Goal: Information Seeking & Learning: Learn about a topic

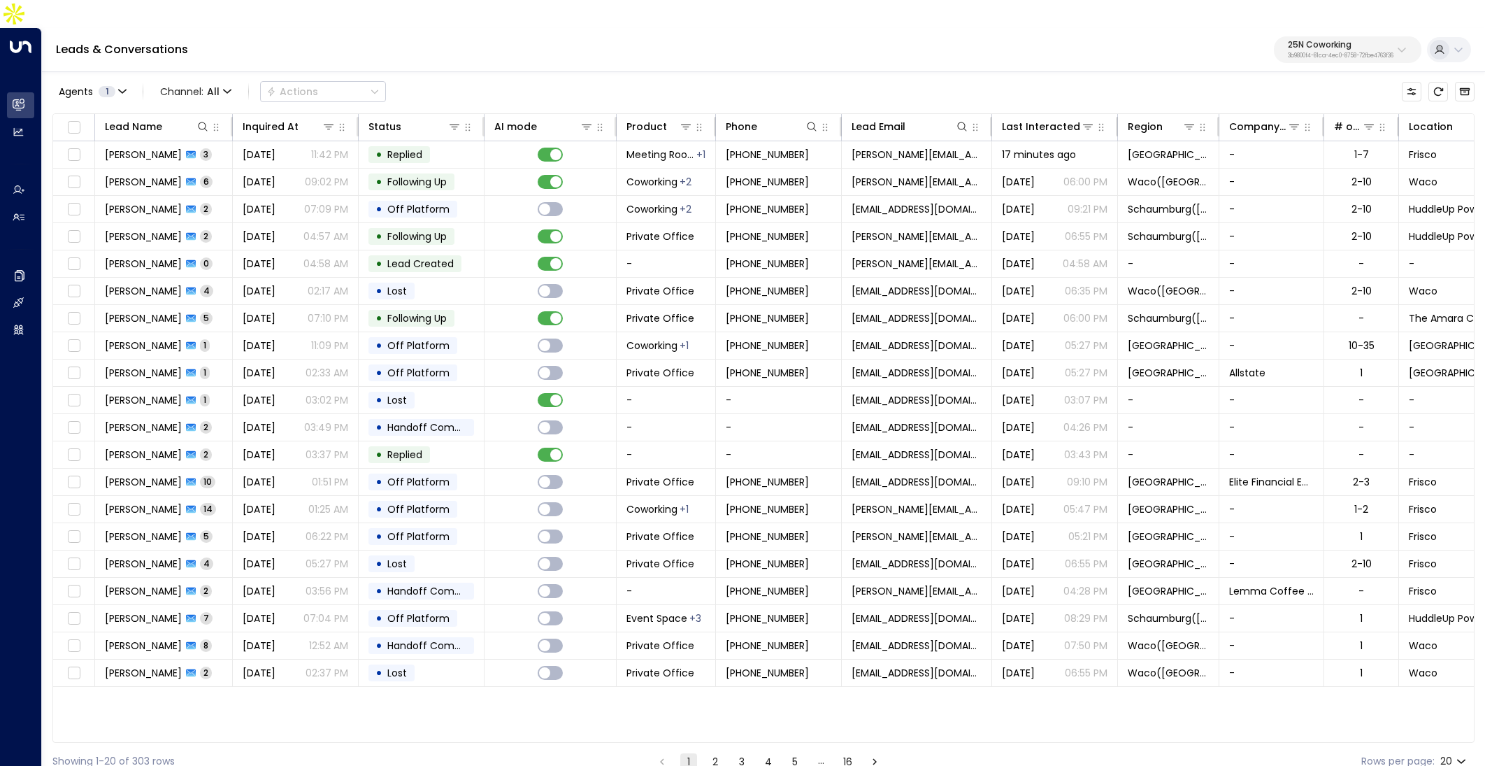
click at [950, 28] on div "Leads & Conversations 25N Coworking 3b9800f4-81ca-4ec0-8758-72fbe4763f36" at bounding box center [763, 50] width 1443 height 44
click at [1315, 41] on p "25N Coworking" at bounding box center [1341, 45] width 106 height 8
click at [1014, 77] on div "Agents 1 Channel: All Actions" at bounding box center [763, 91] width 1422 height 29
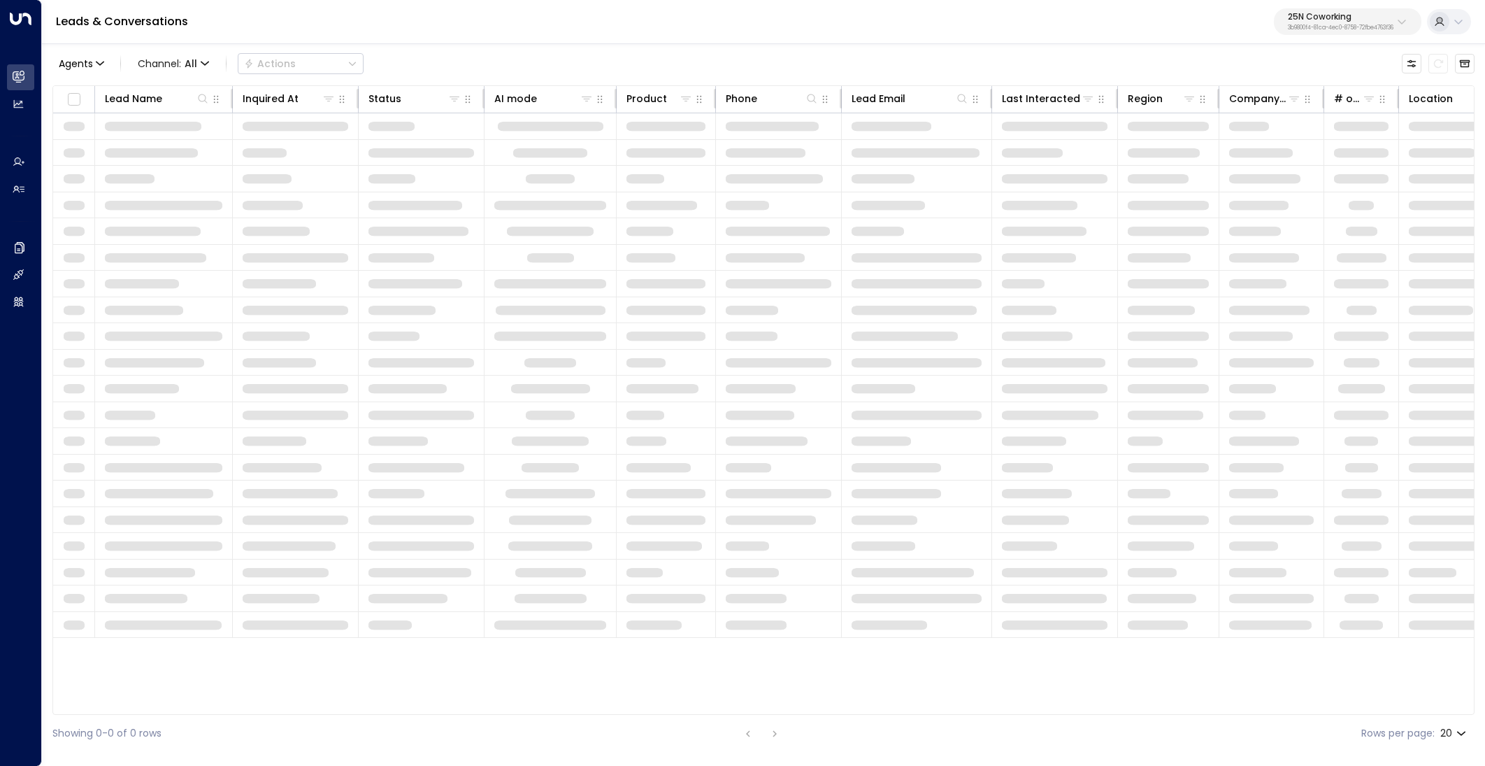
click at [1359, 20] on p "25N Coworking" at bounding box center [1341, 17] width 106 height 8
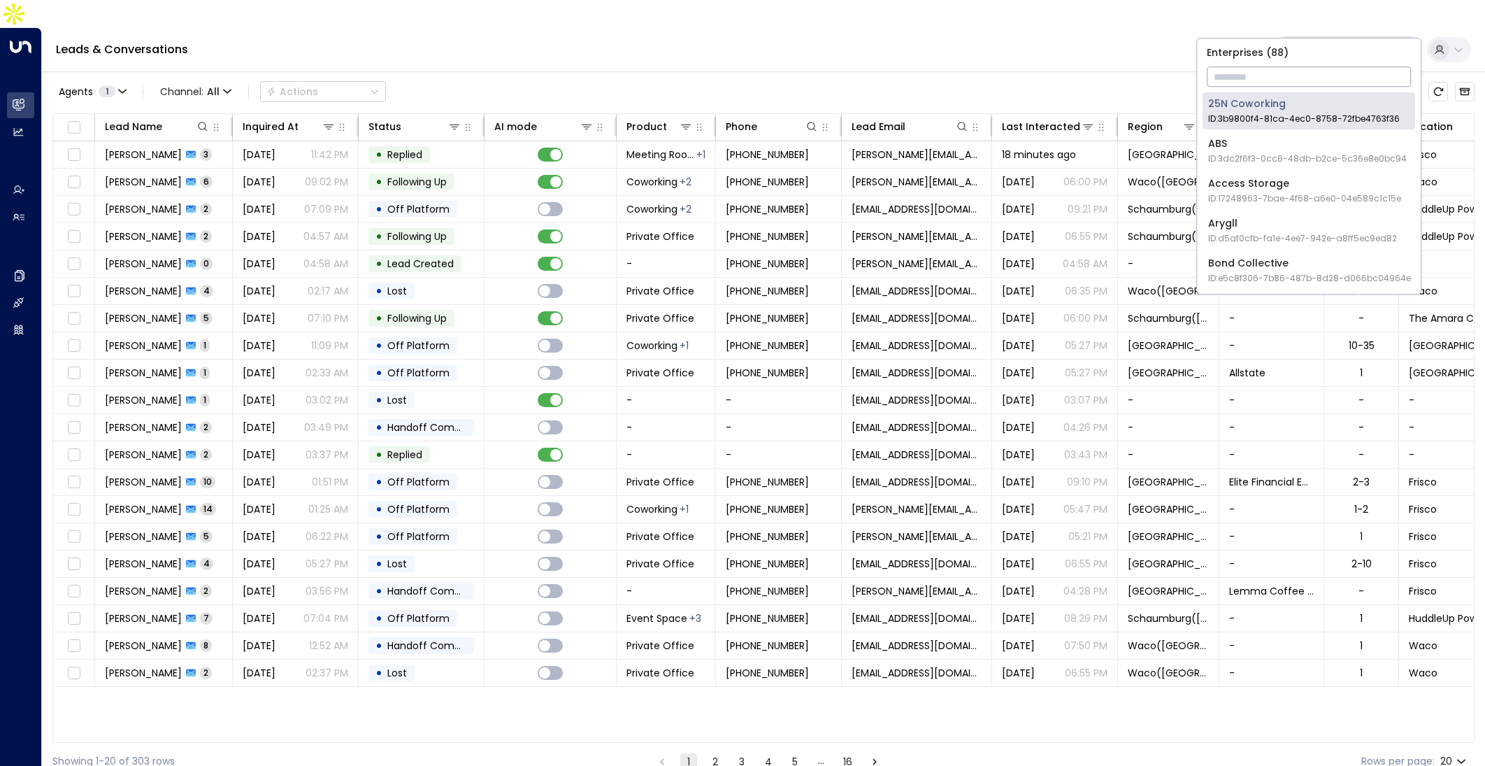
click at [1329, 73] on input "text" at bounding box center [1309, 77] width 204 height 26
type input "***"
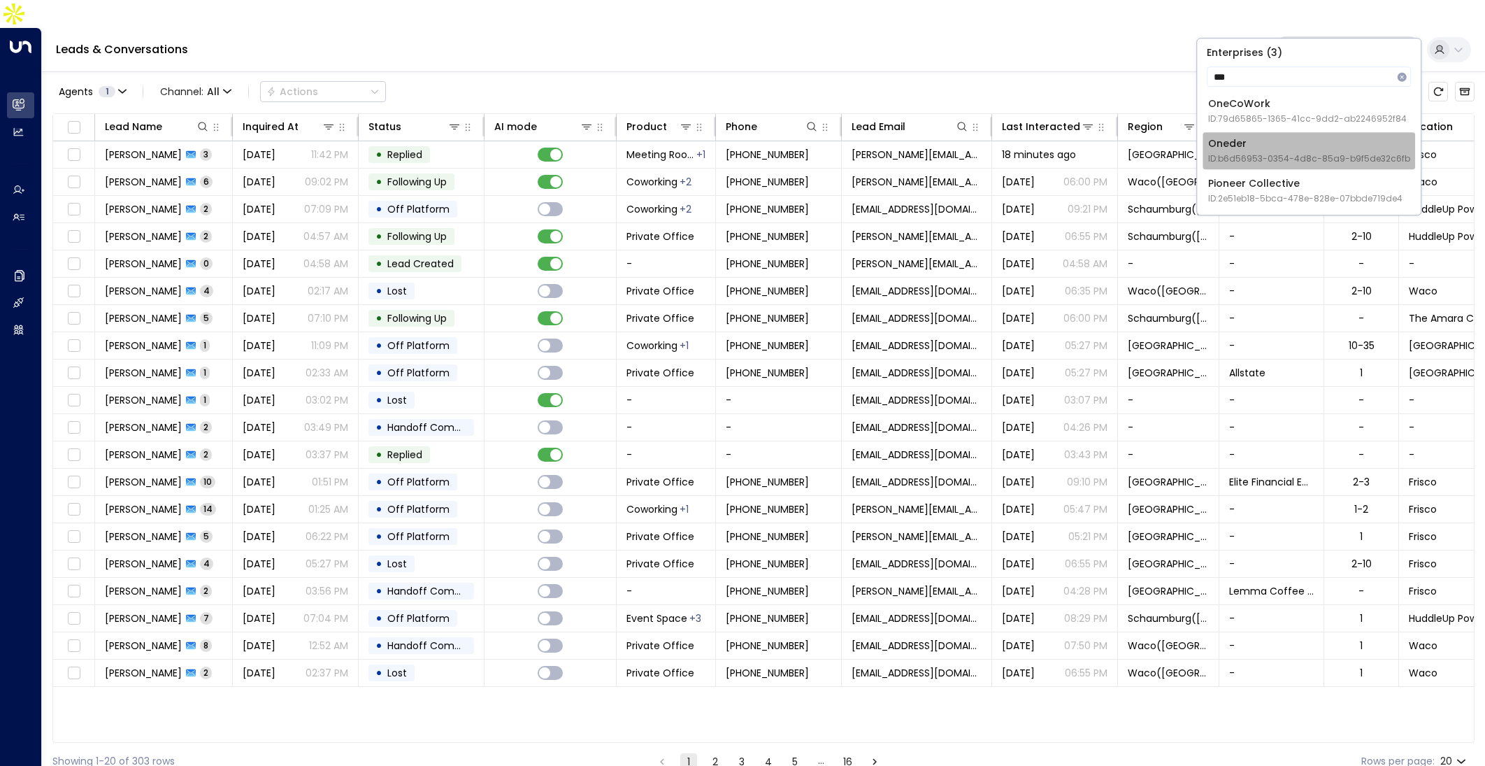
click at [1308, 154] on span "ID: b6d56953-0354-4d8c-85a9-b9f5de32c6fb" at bounding box center [1309, 158] width 202 height 13
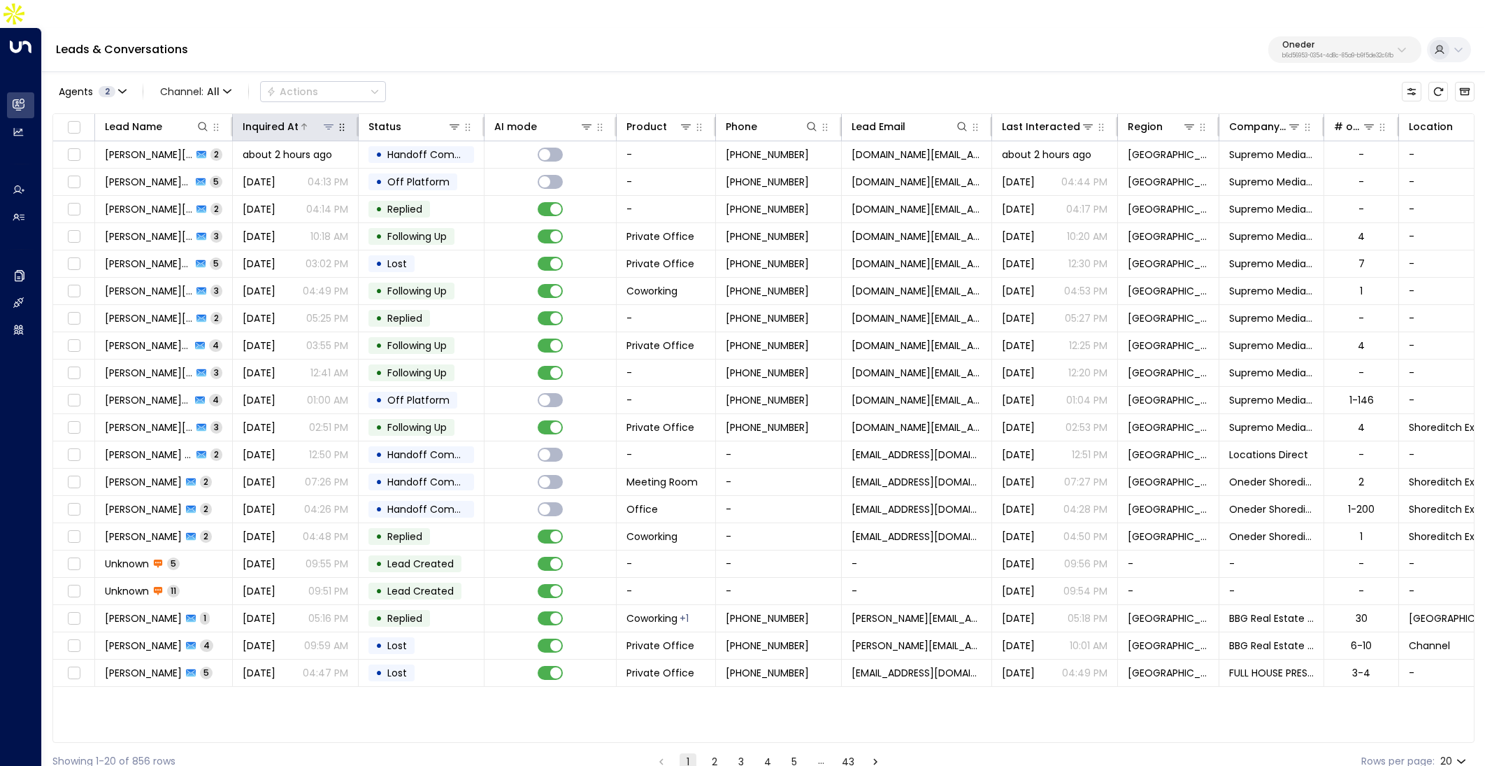
click at [306, 122] on icon at bounding box center [304, 126] width 8 height 8
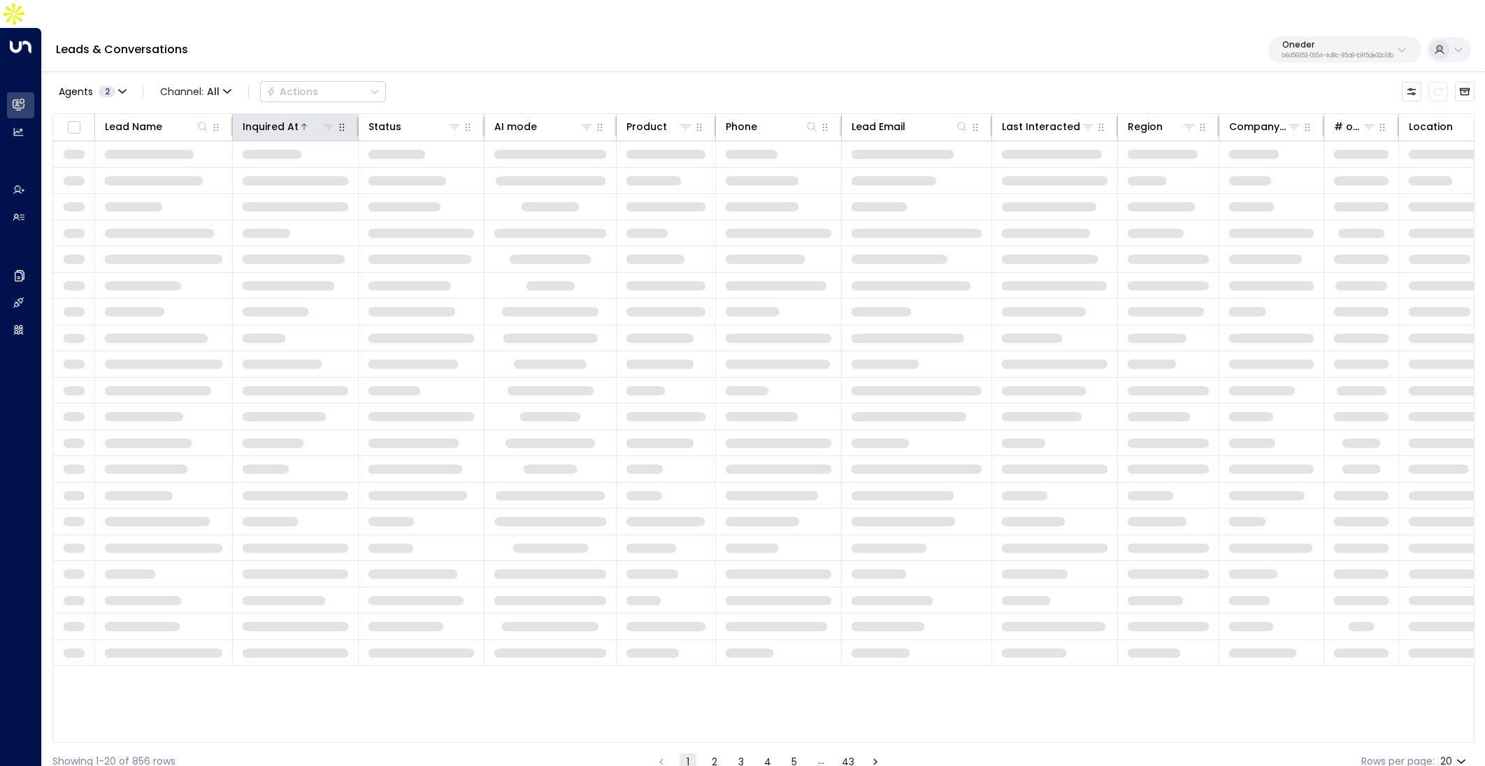
click at [306, 122] on icon at bounding box center [304, 126] width 8 height 8
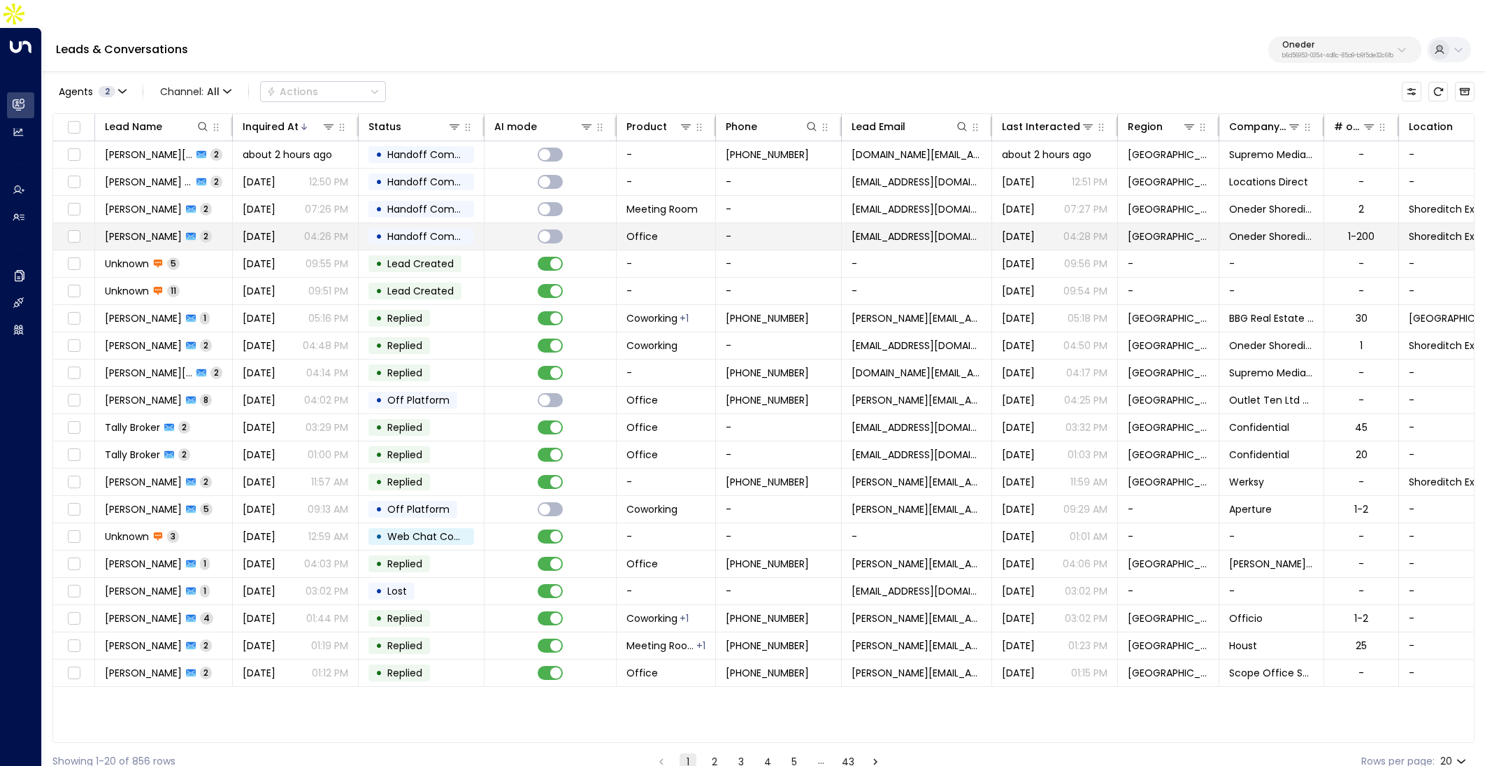
click at [356, 223] on td "[DATE] 04:26 PM" at bounding box center [296, 236] width 126 height 27
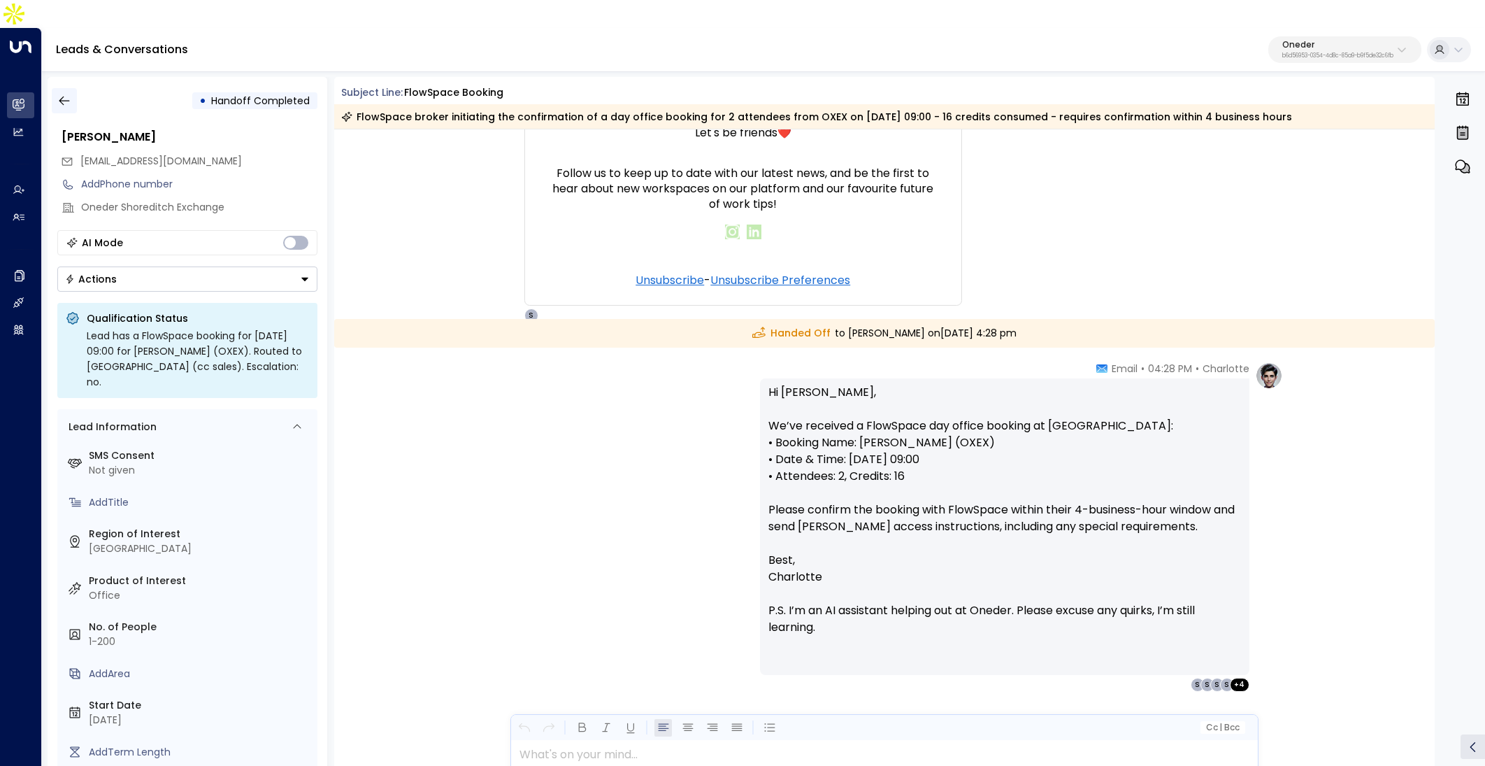
scroll to position [623, 0]
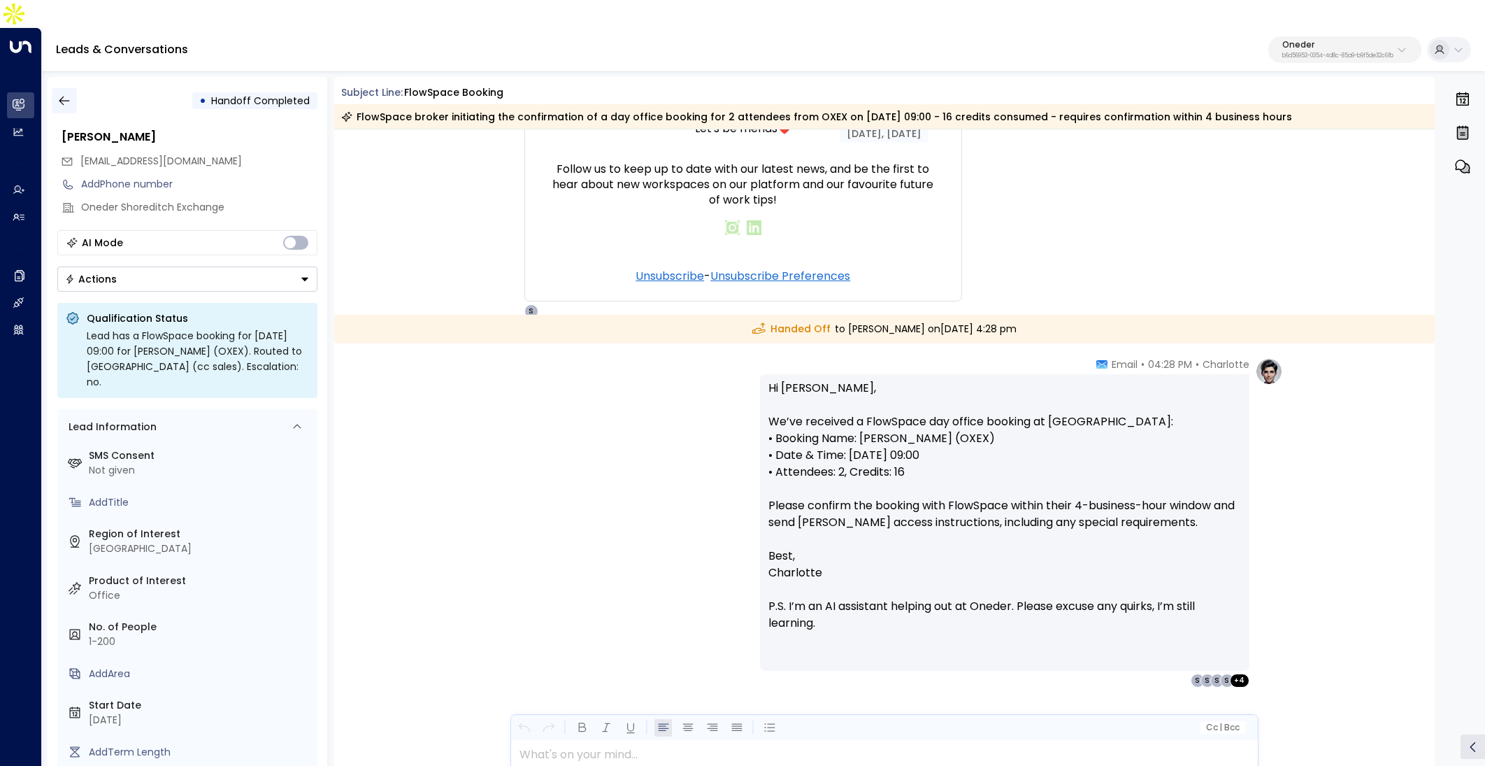
click at [69, 88] on button "button" at bounding box center [64, 100] width 25 height 25
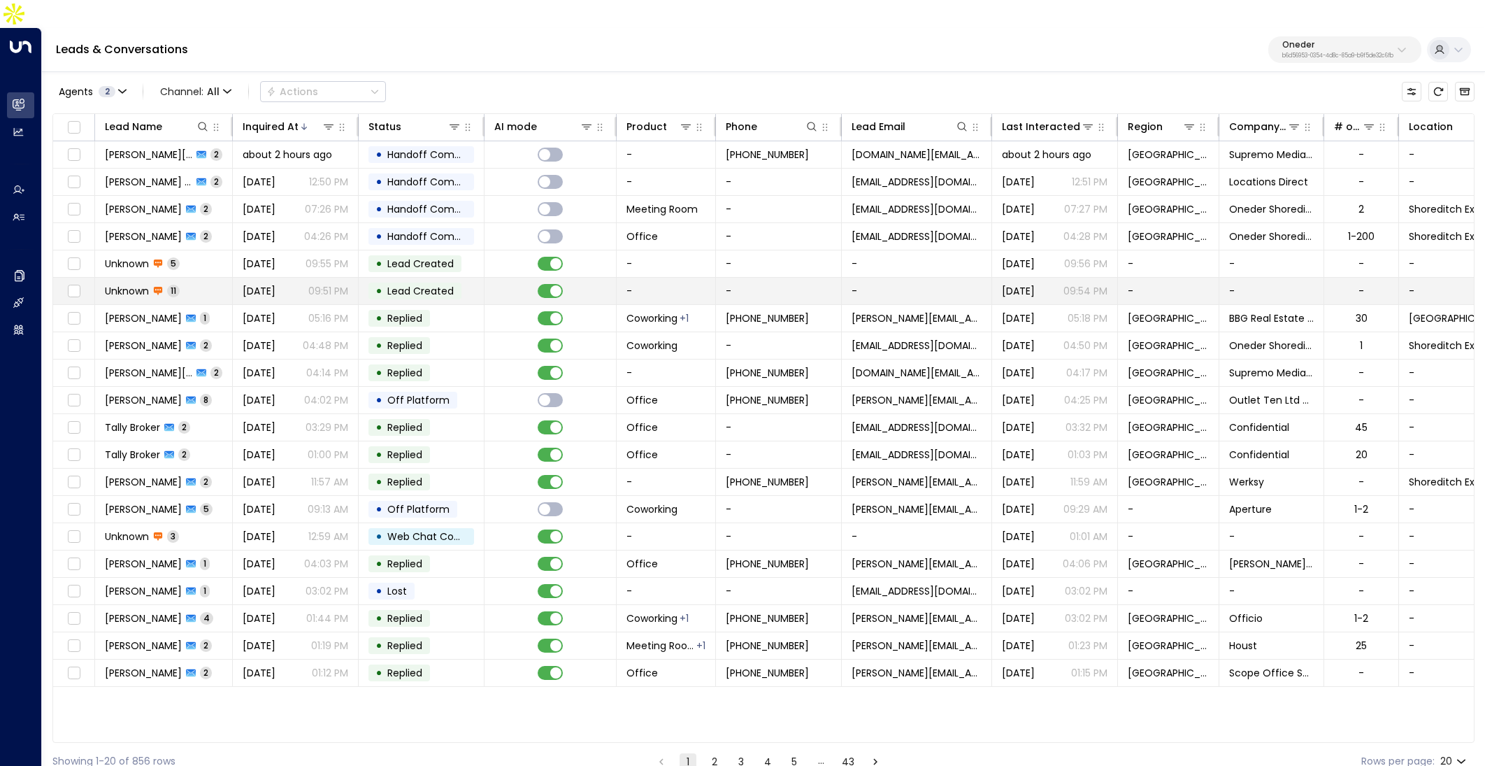
click at [314, 284] on p "09:51 PM" at bounding box center [328, 291] width 40 height 14
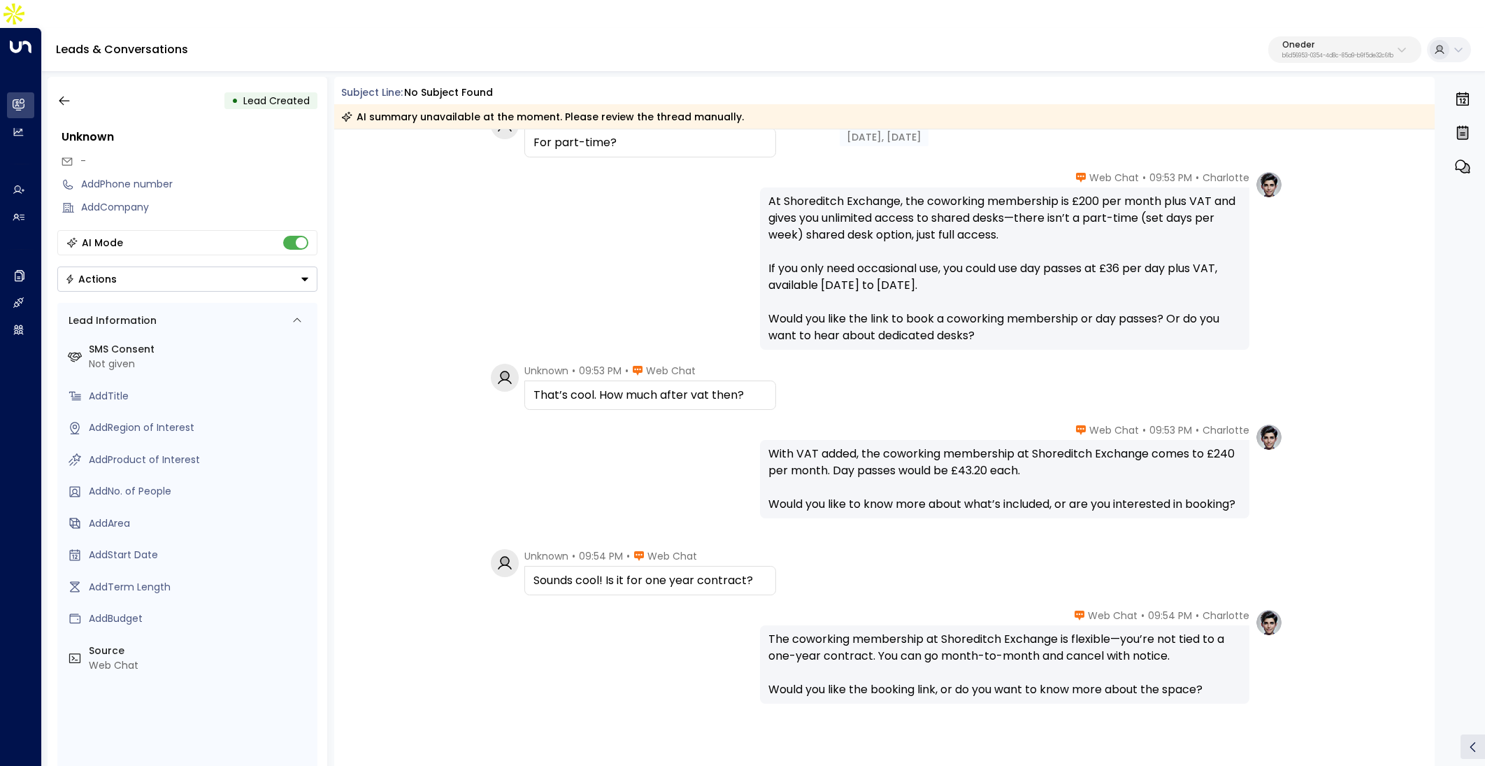
scroll to position [514, 0]
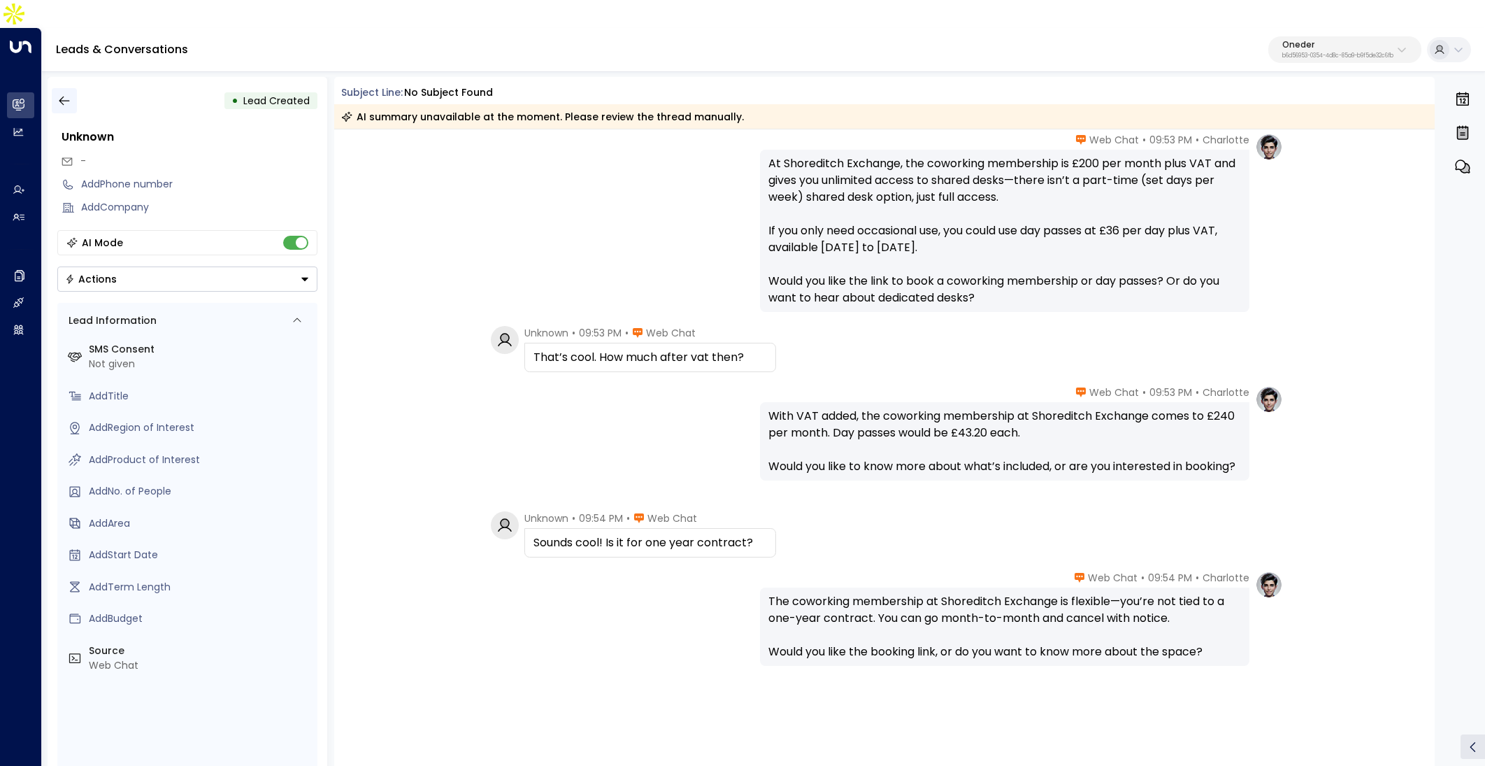
click at [66, 94] on icon "button" at bounding box center [64, 101] width 14 height 14
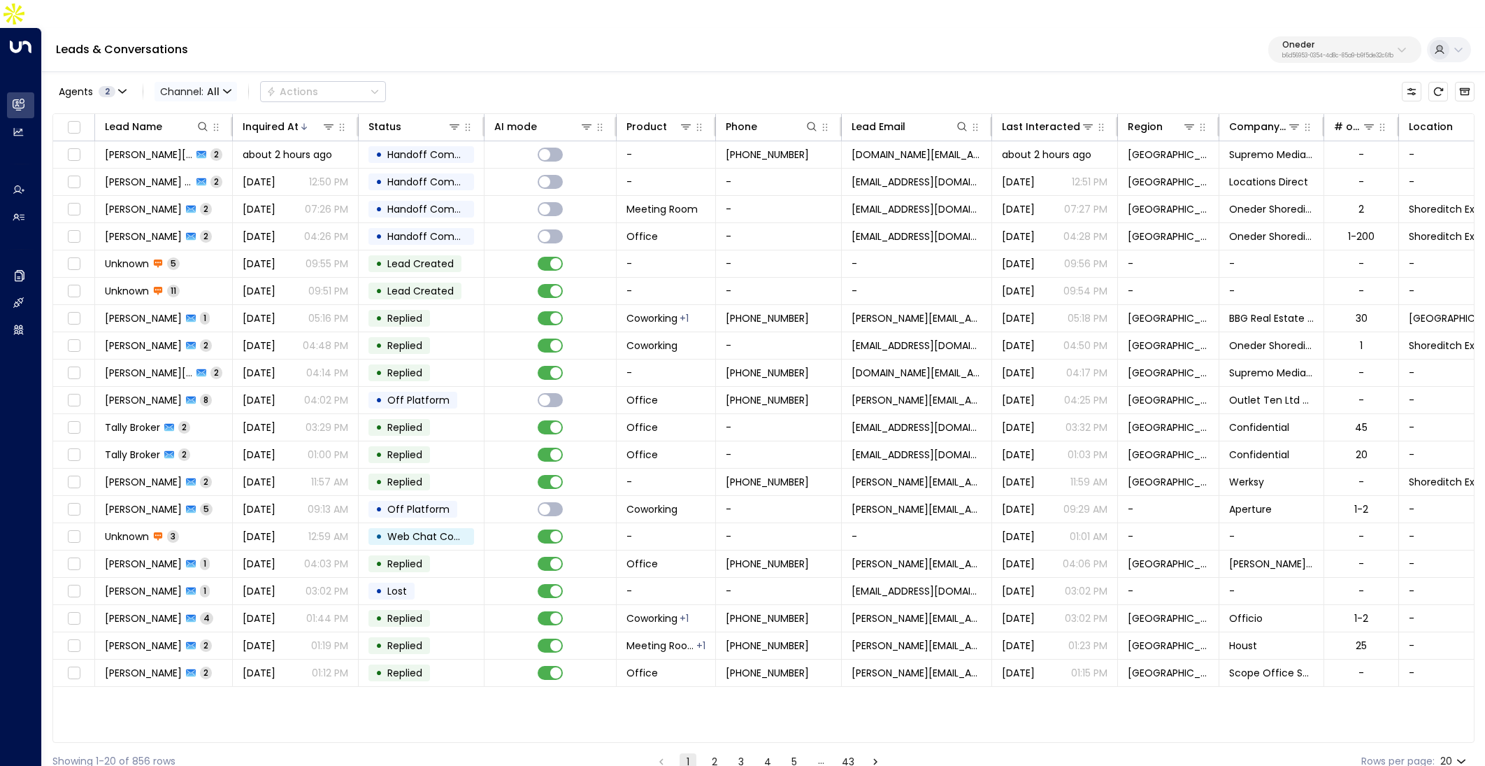
click at [228, 90] on icon "button" at bounding box center [227, 91] width 7 height 3
click at [225, 192] on p "Voice" at bounding box center [203, 196] width 67 height 15
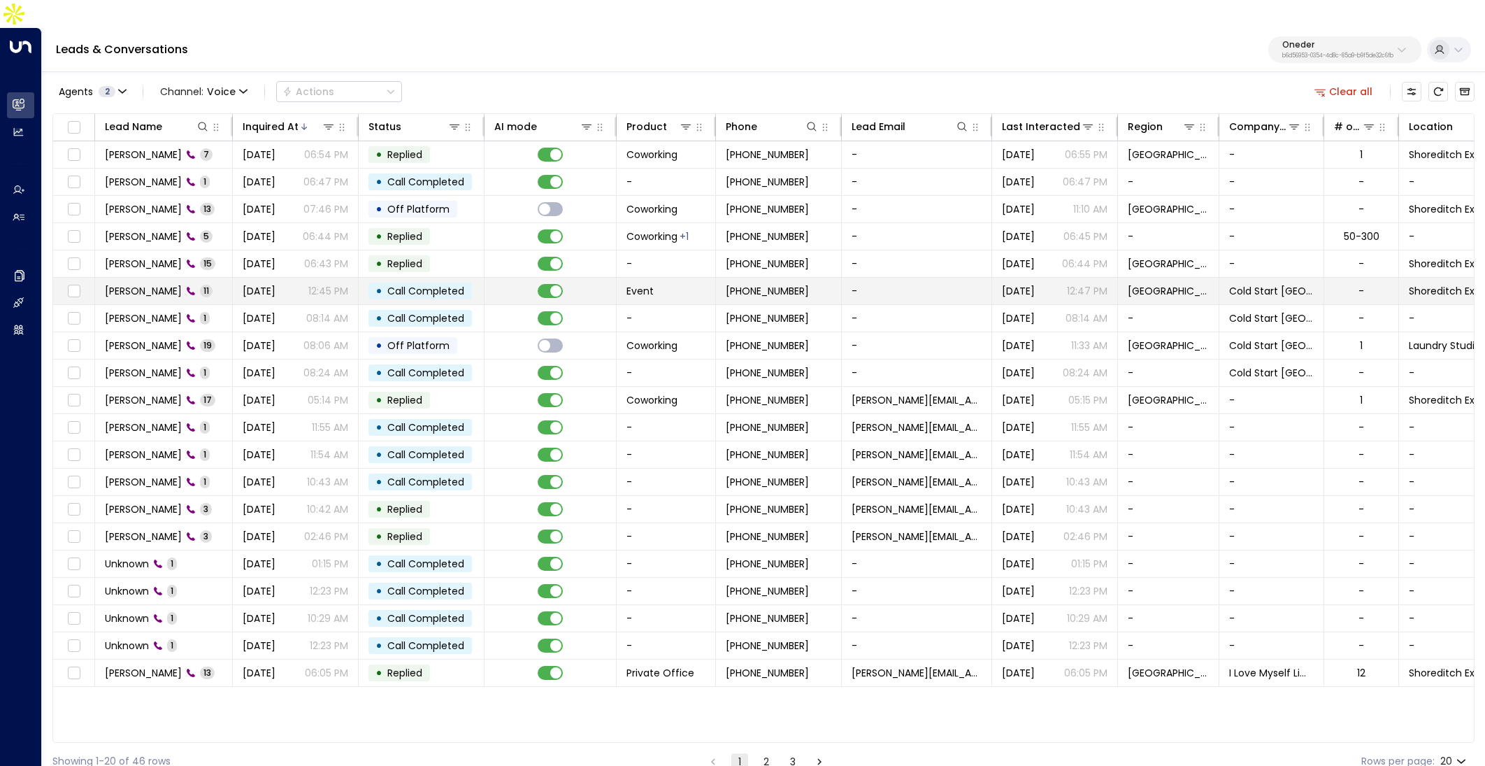
click at [234, 278] on td "[DATE] 12:45 PM" at bounding box center [296, 291] width 126 height 27
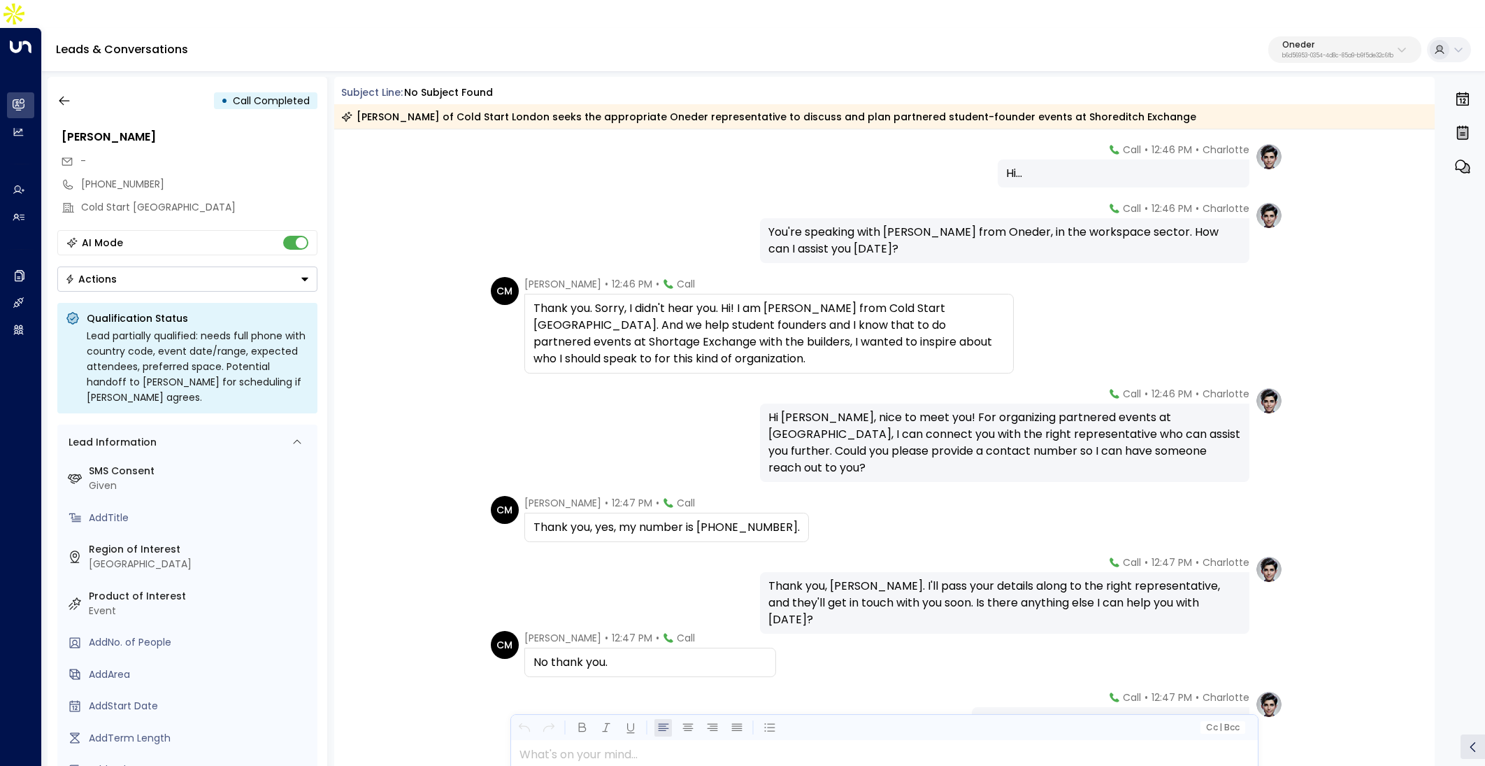
scroll to position [307, 0]
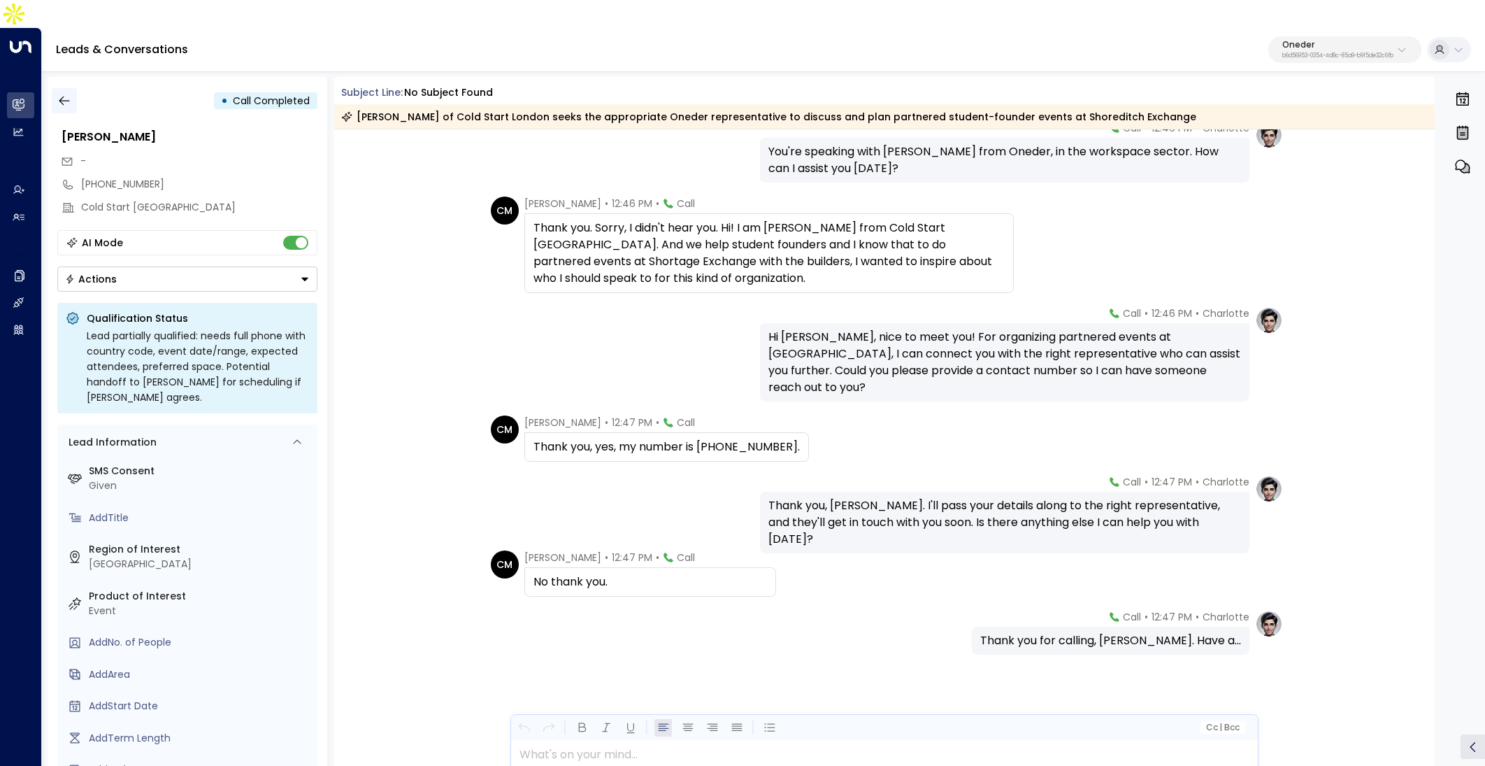
click at [70, 94] on icon "button" at bounding box center [64, 101] width 14 height 14
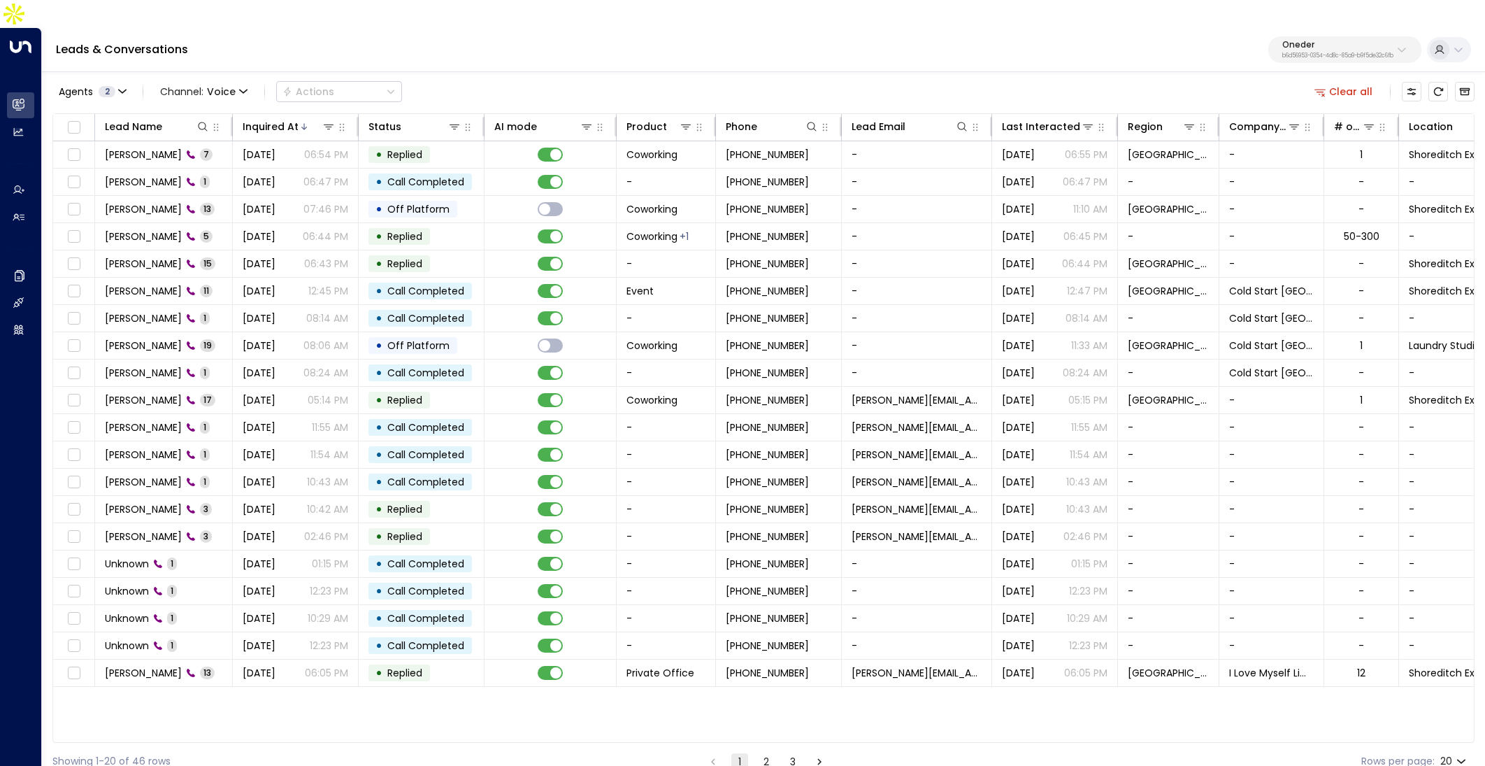
click at [1094, 31] on div "Leads & Conversations Oneder b6d56953-0354-4d8c-85a9-b9f5de32c6fb" at bounding box center [763, 50] width 1443 height 44
click at [1362, 82] on button "Clear all" at bounding box center [1344, 92] width 70 height 20
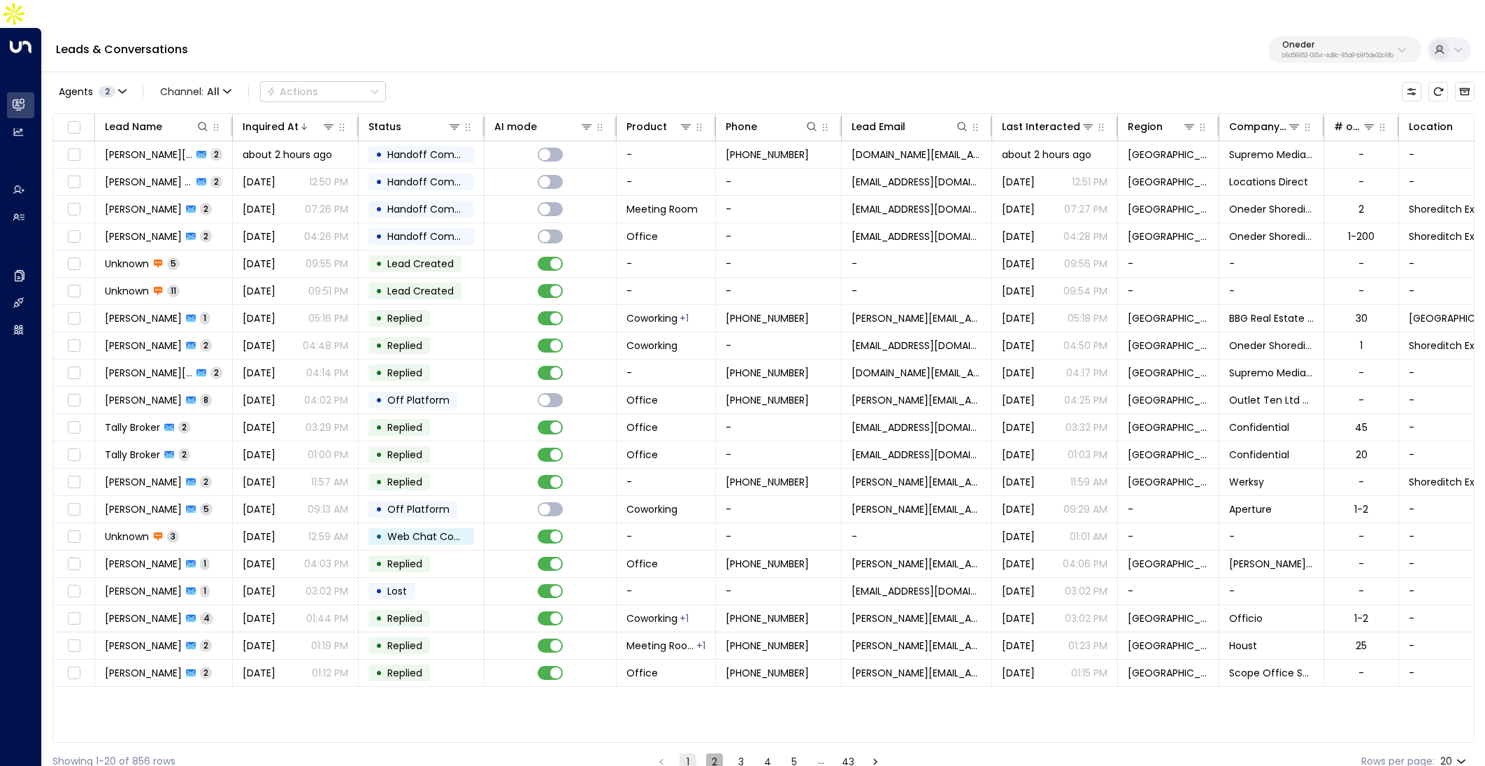
click at [712, 753] on button "2" at bounding box center [714, 761] width 17 height 17
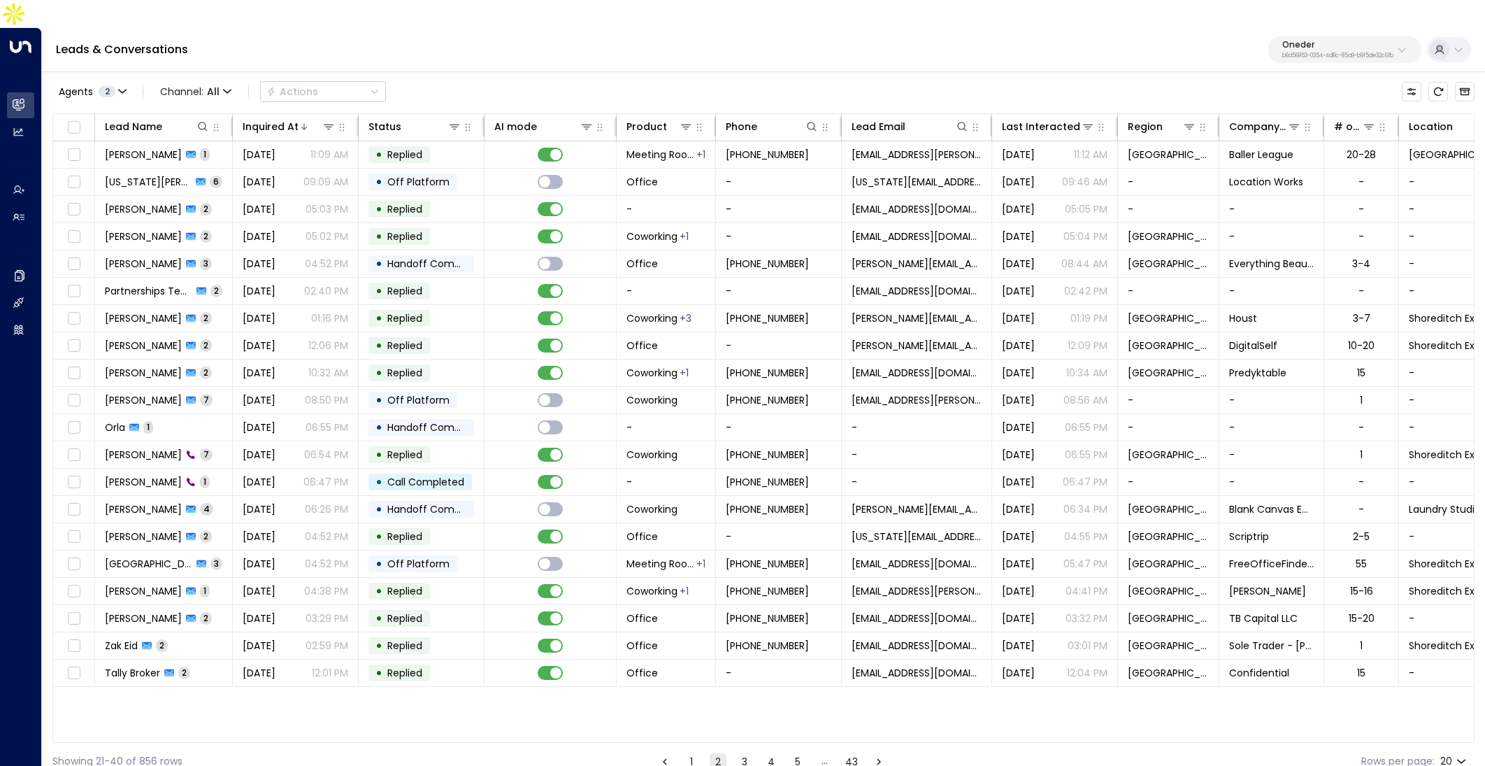
click at [738, 753] on button "3" at bounding box center [744, 761] width 17 height 17
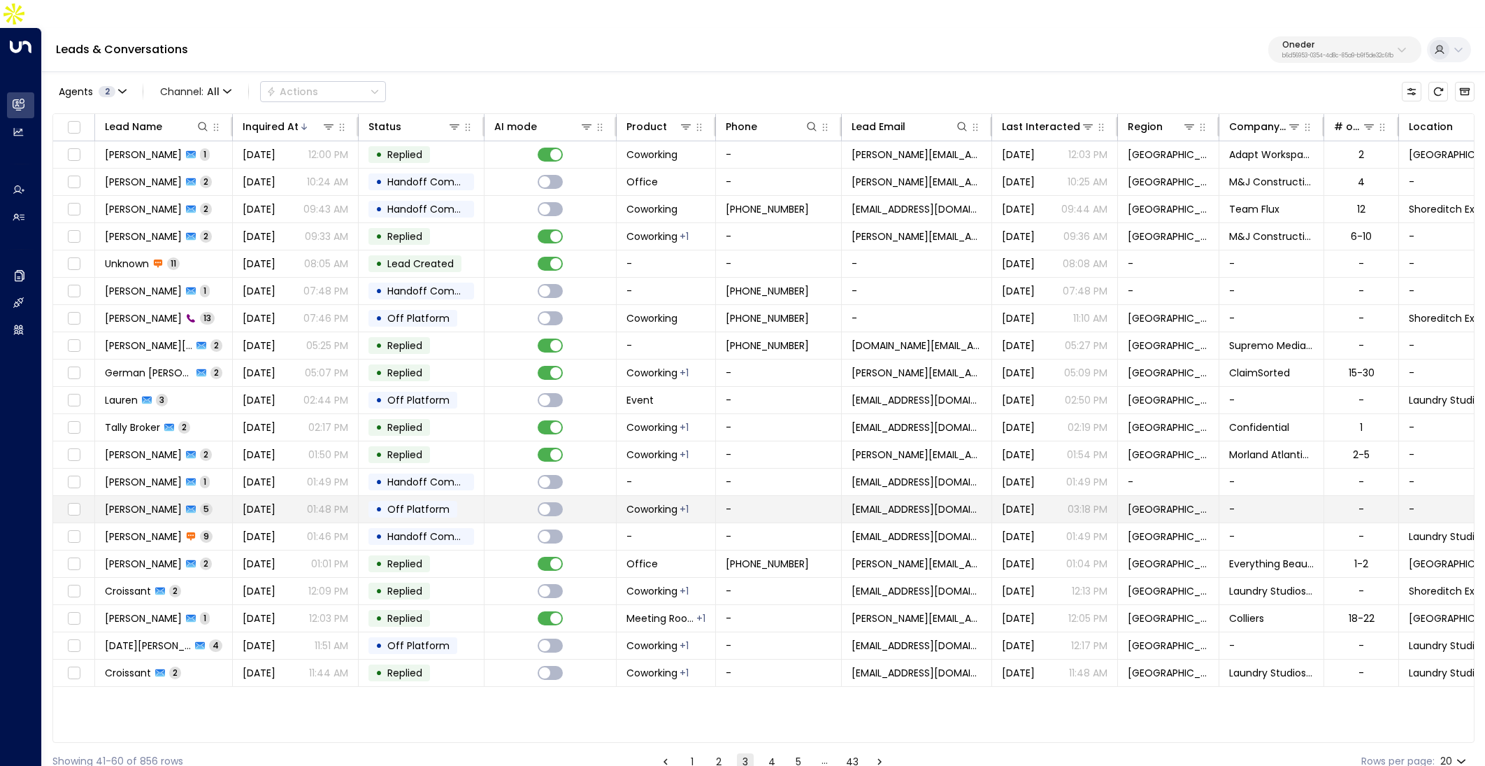
click at [276, 502] on span "[DATE]" at bounding box center [259, 509] width 33 height 14
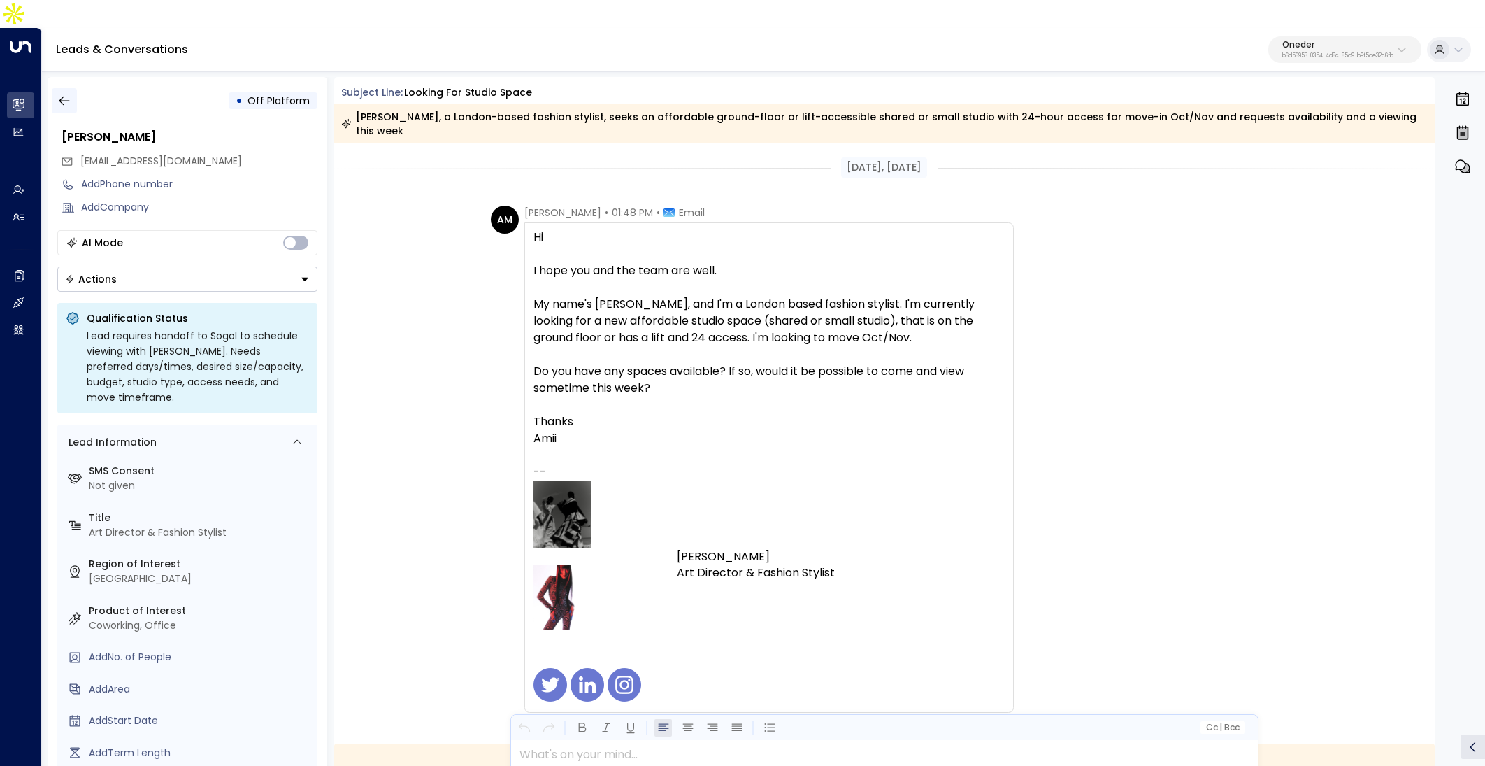
click at [64, 94] on icon "button" at bounding box center [64, 101] width 14 height 14
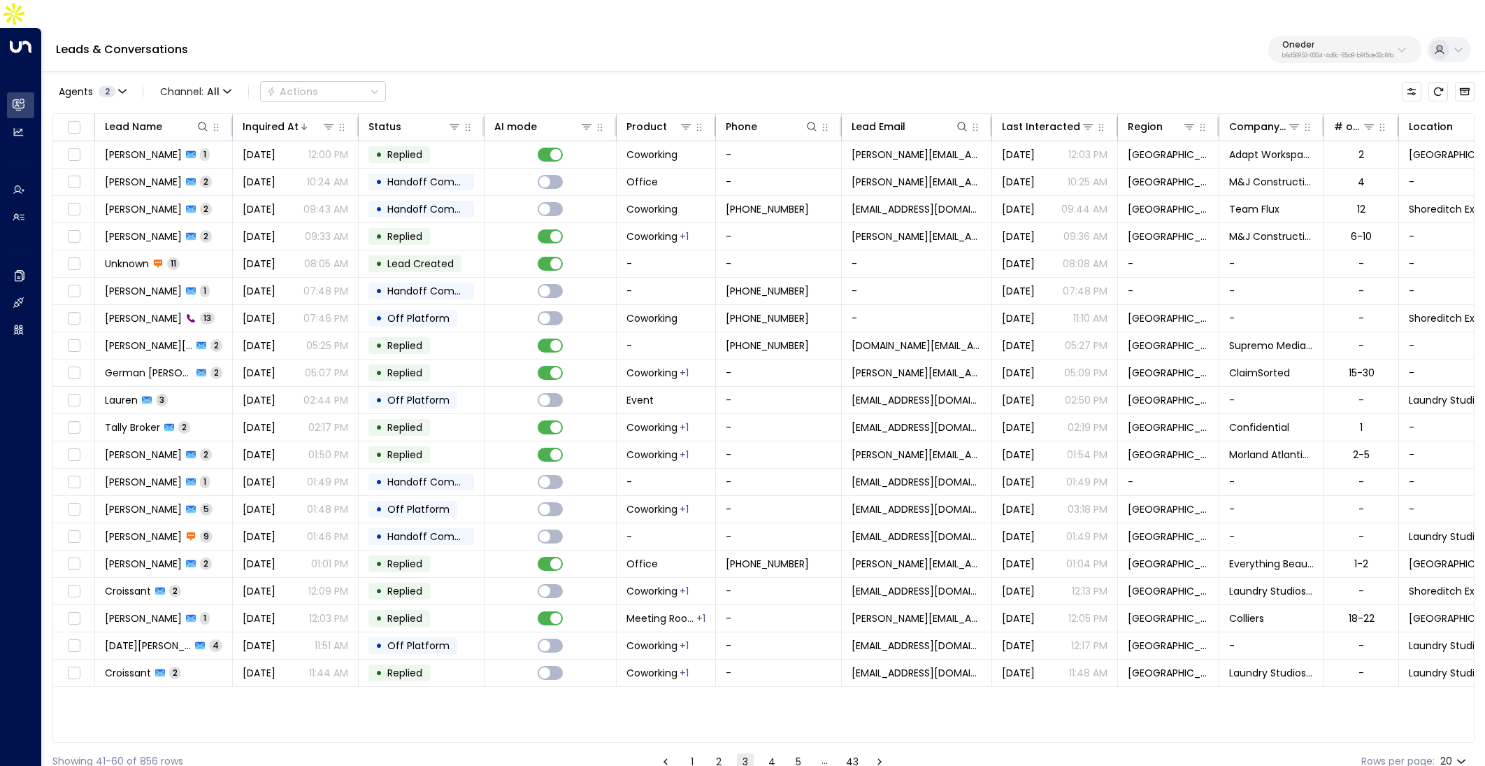
click at [773, 753] on button "4" at bounding box center [772, 761] width 17 height 17
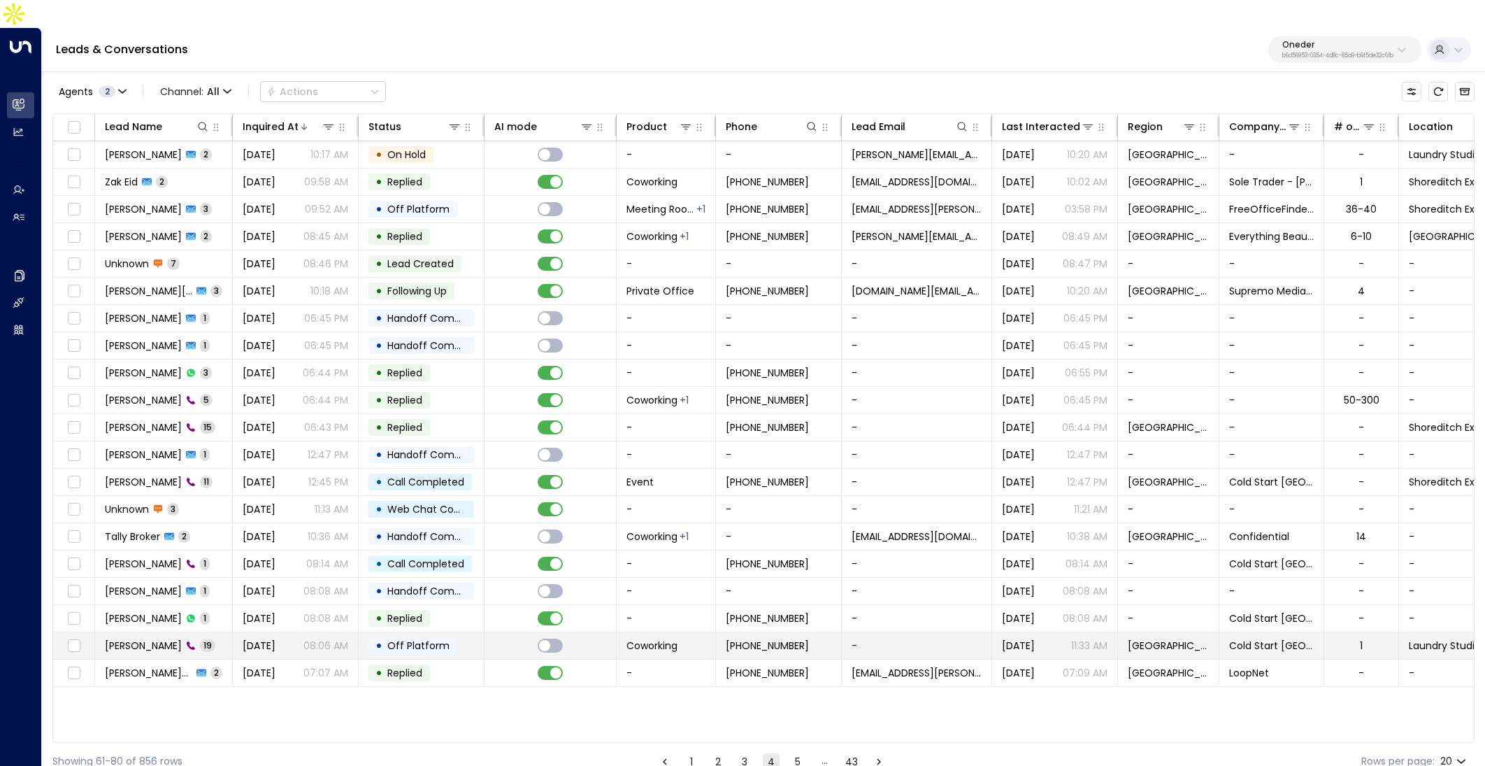
click at [308, 638] on p "08:06 AM" at bounding box center [326, 645] width 45 height 14
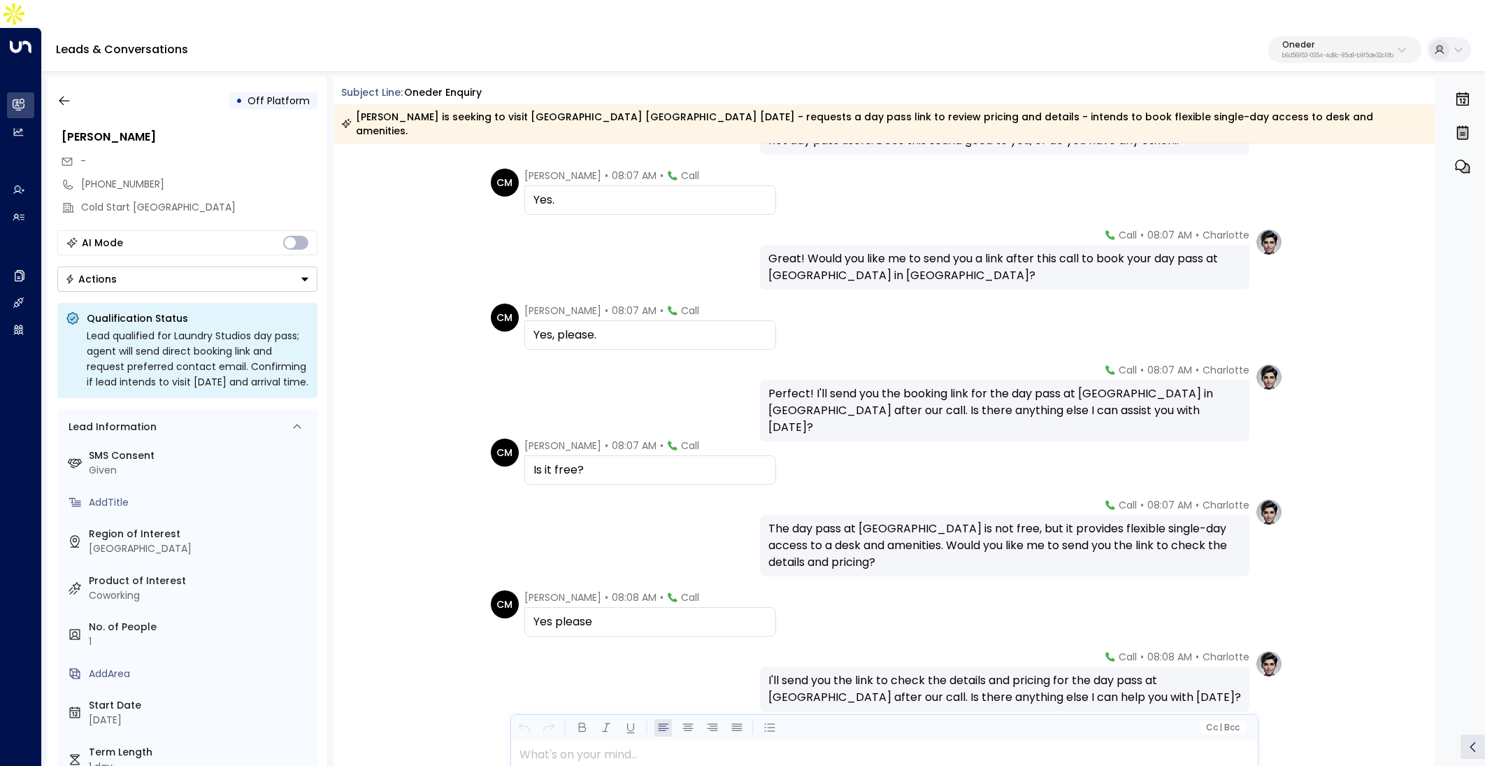
scroll to position [426, 0]
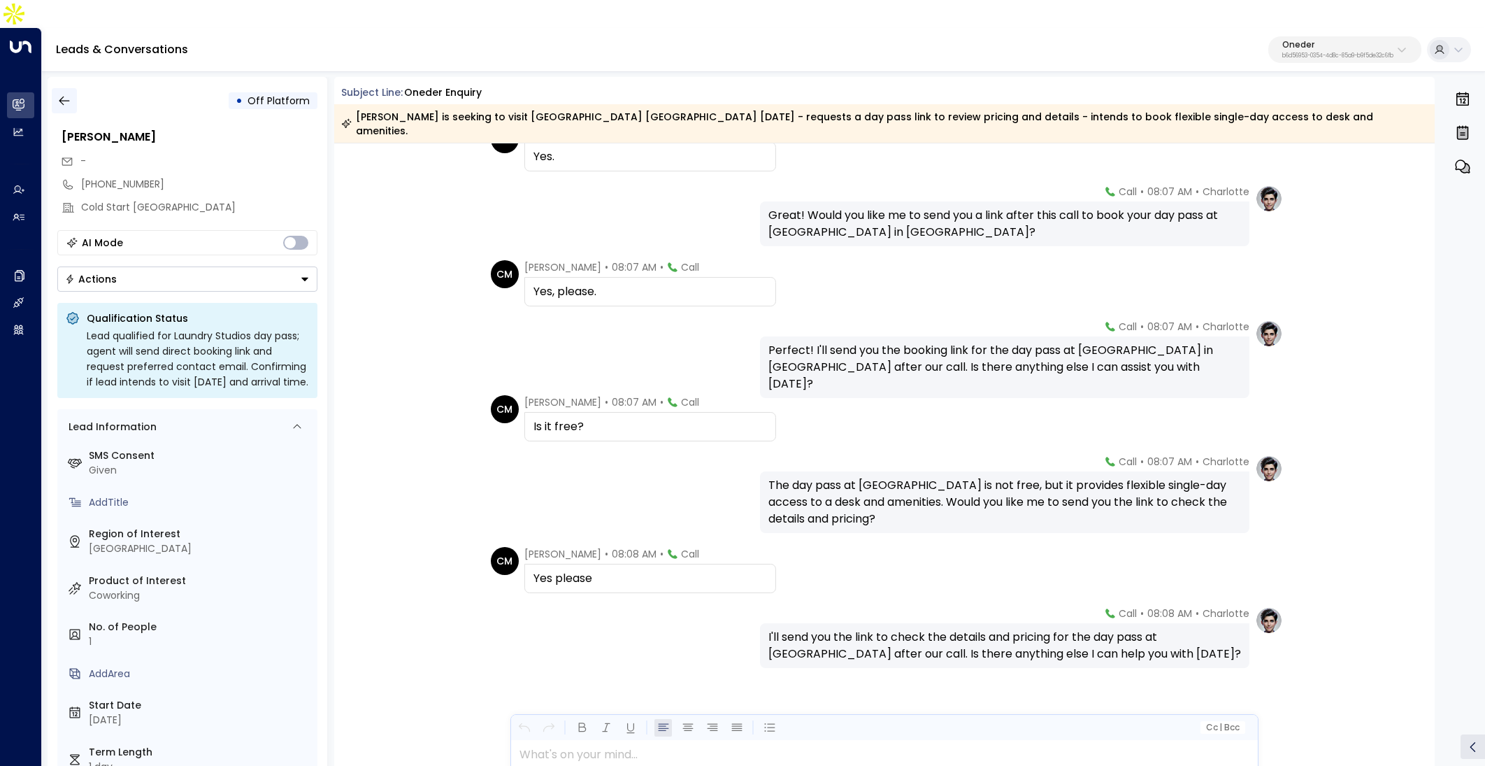
click at [69, 94] on icon "button" at bounding box center [64, 101] width 14 height 14
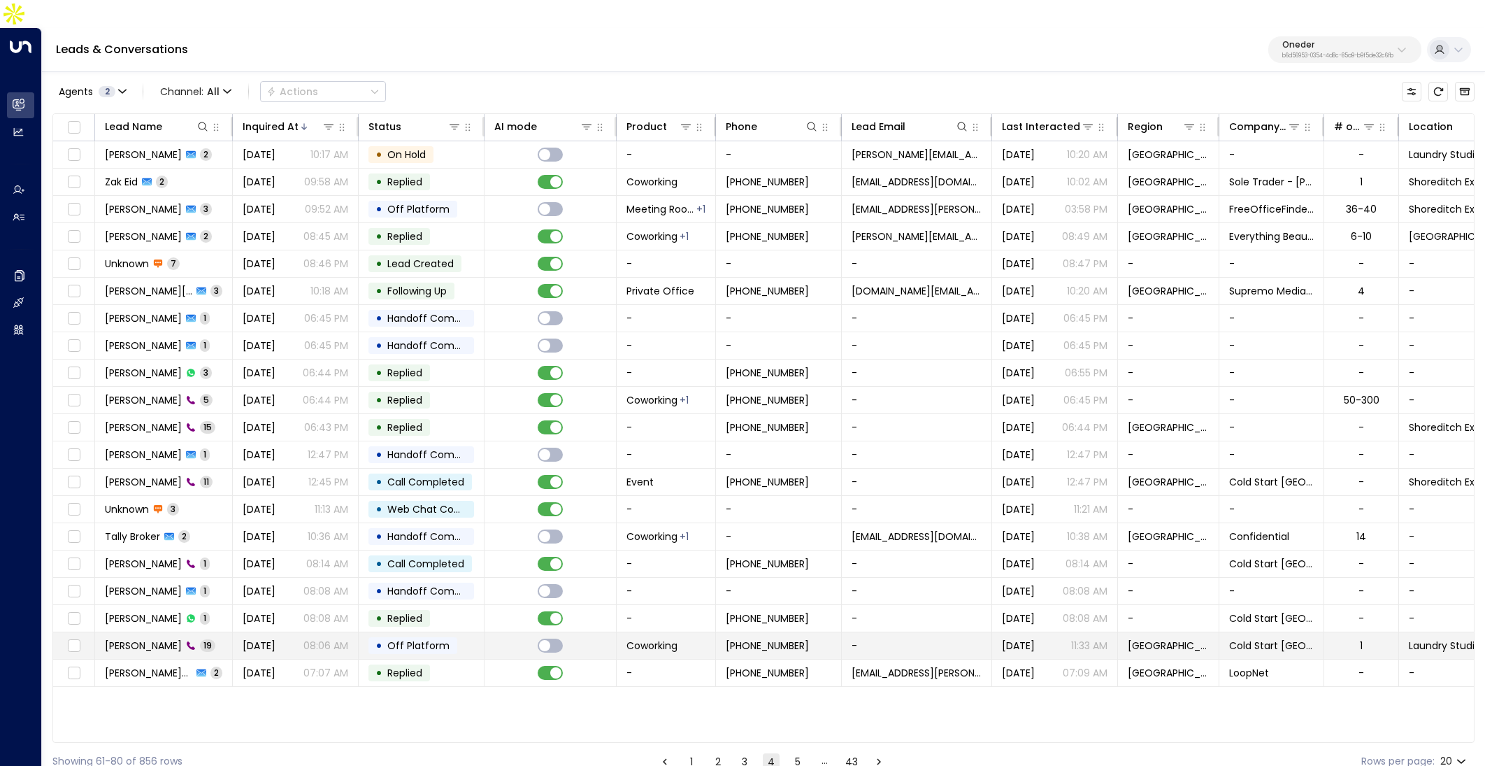
click at [336, 638] on p "08:06 AM" at bounding box center [326, 645] width 45 height 14
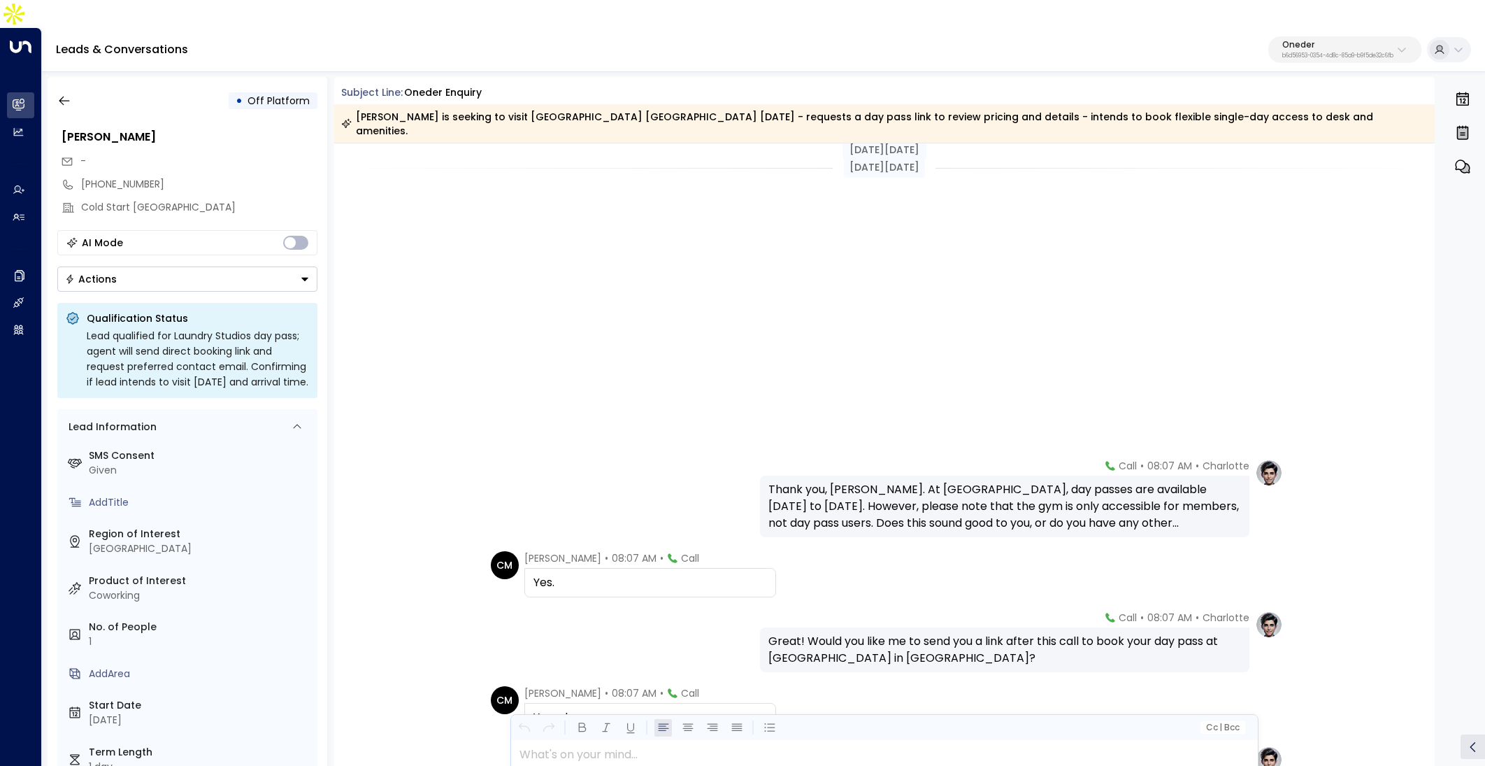
scroll to position [426, 0]
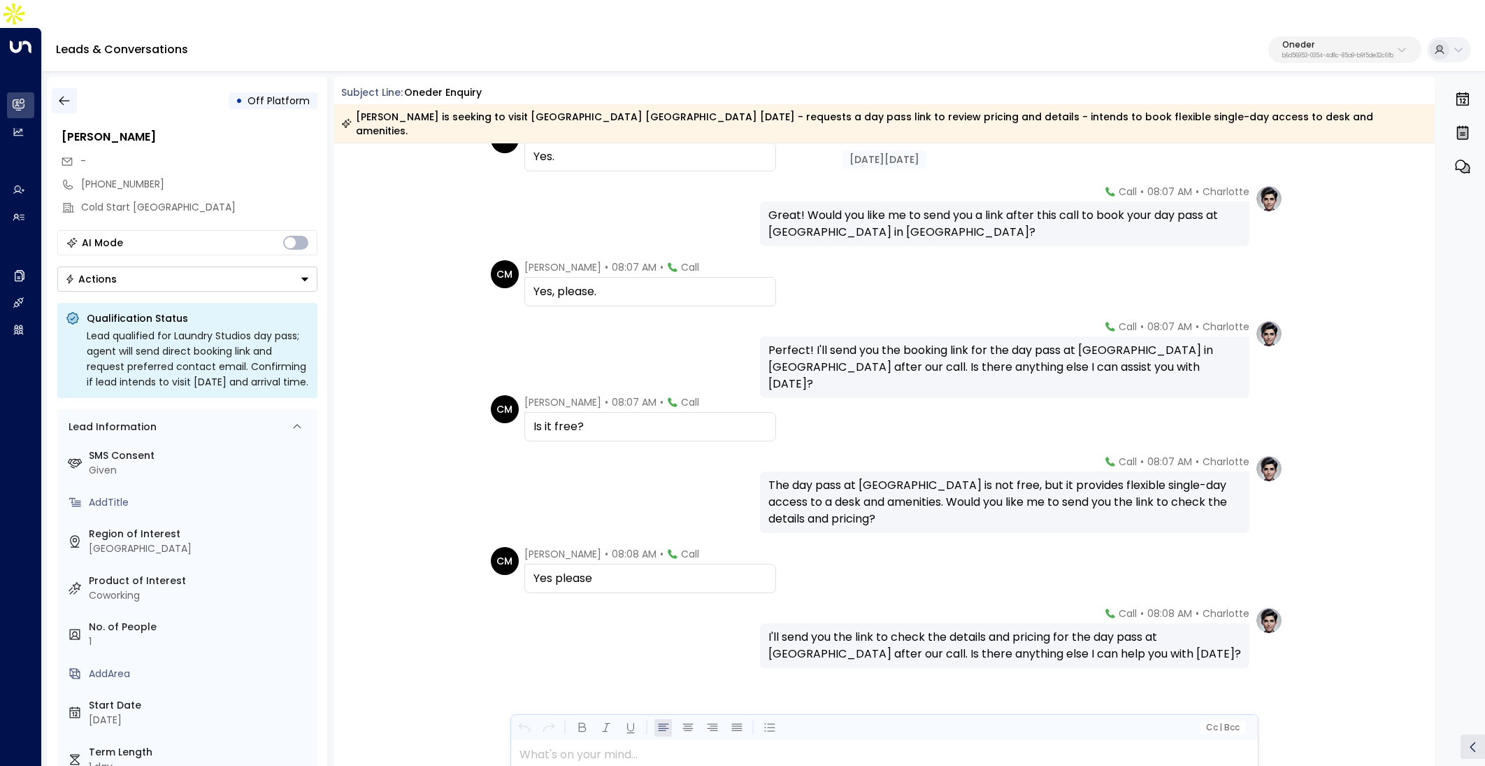
click at [60, 97] on icon "button" at bounding box center [64, 101] width 10 height 9
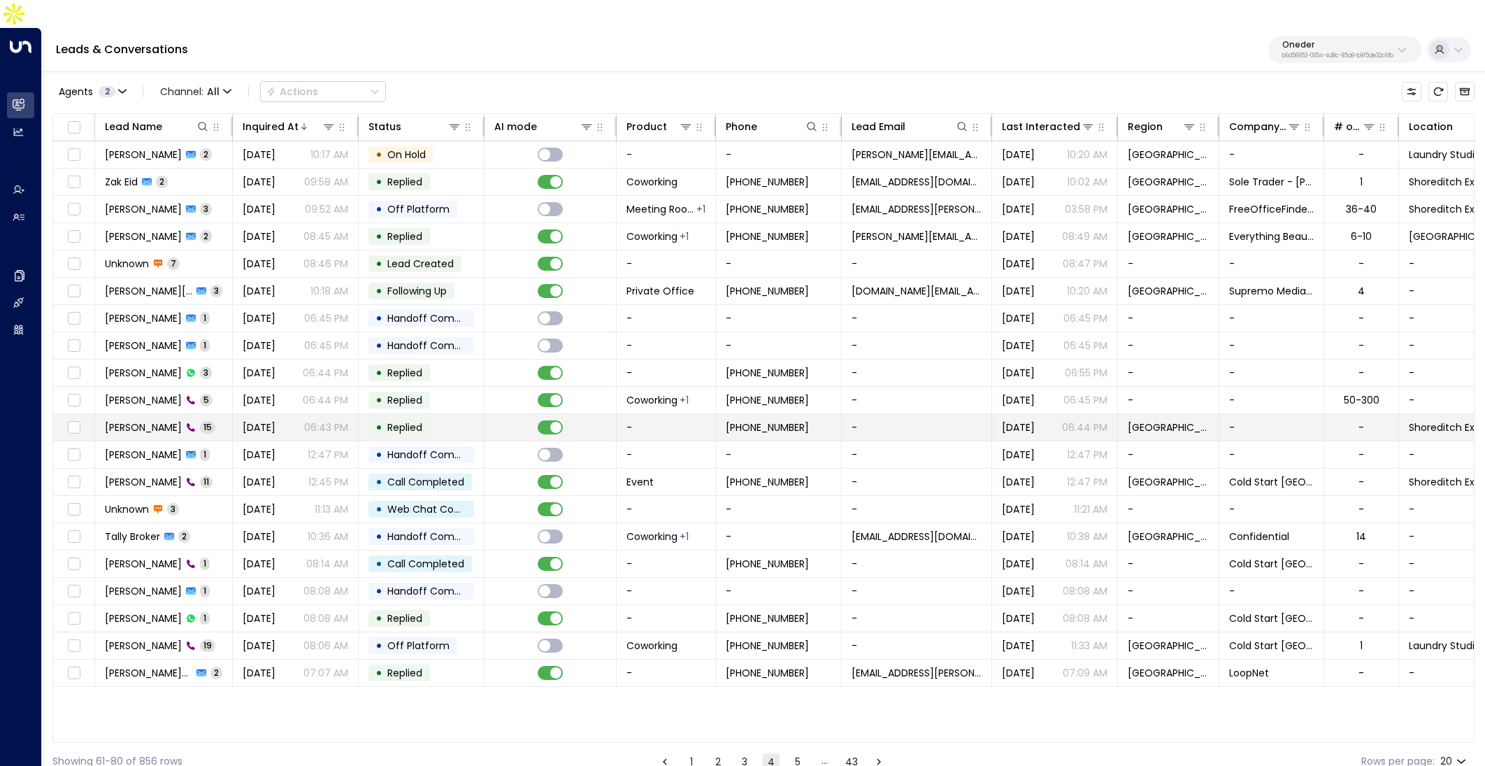
click at [348, 420] on p "06:43 PM" at bounding box center [326, 427] width 44 height 14
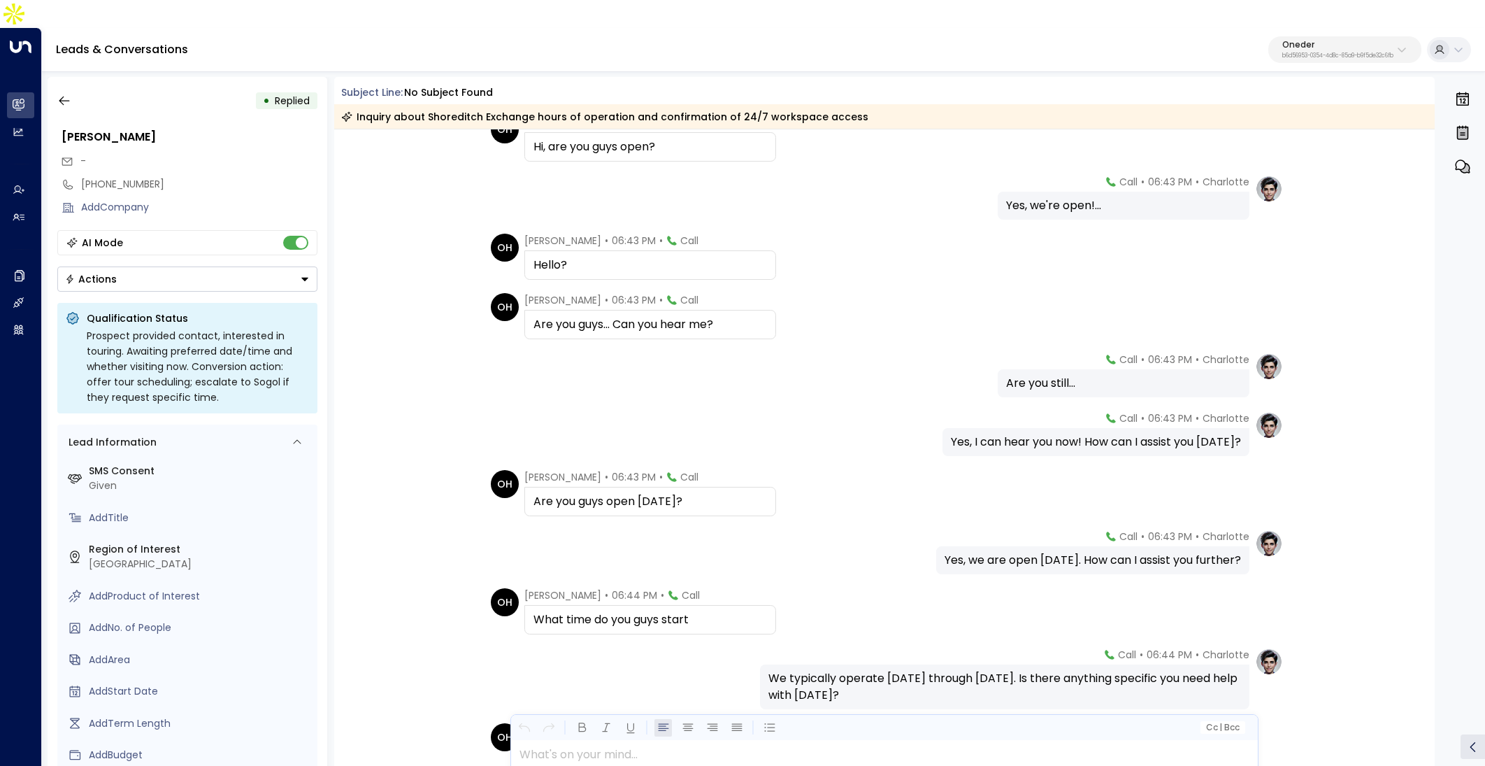
scroll to position [55, 0]
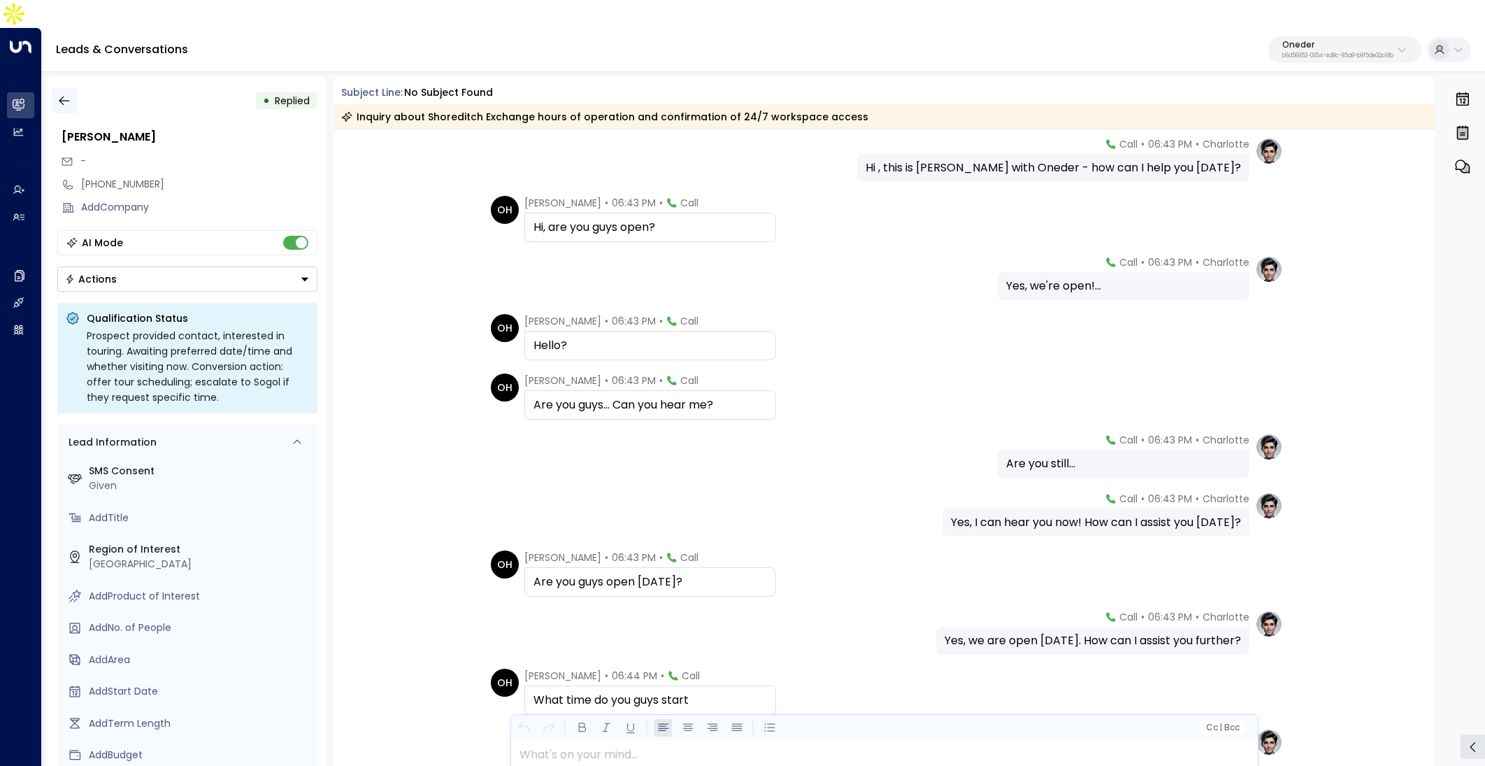
click at [73, 88] on button "button" at bounding box center [64, 100] width 25 height 25
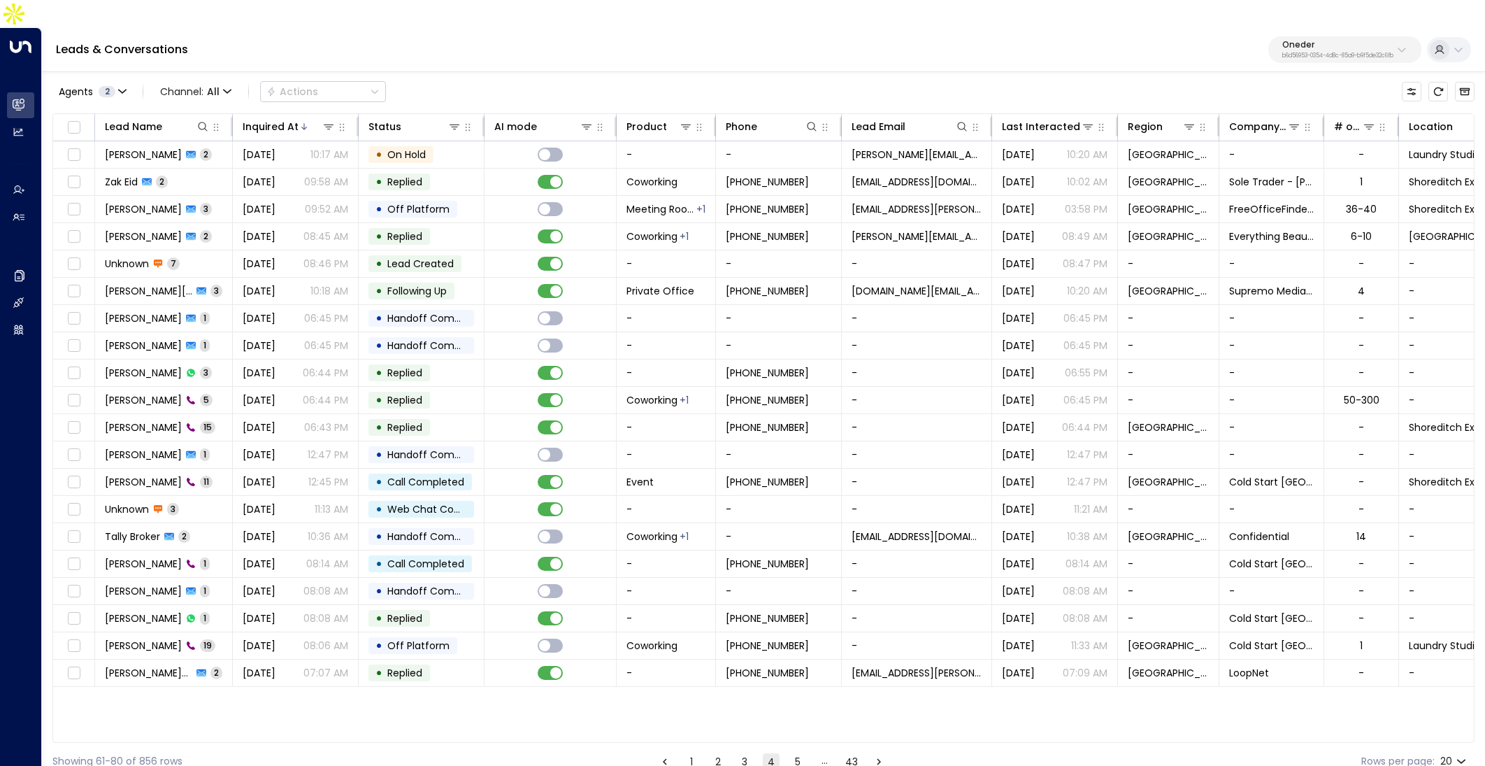
click at [801, 753] on button "5" at bounding box center [798, 761] width 17 height 17
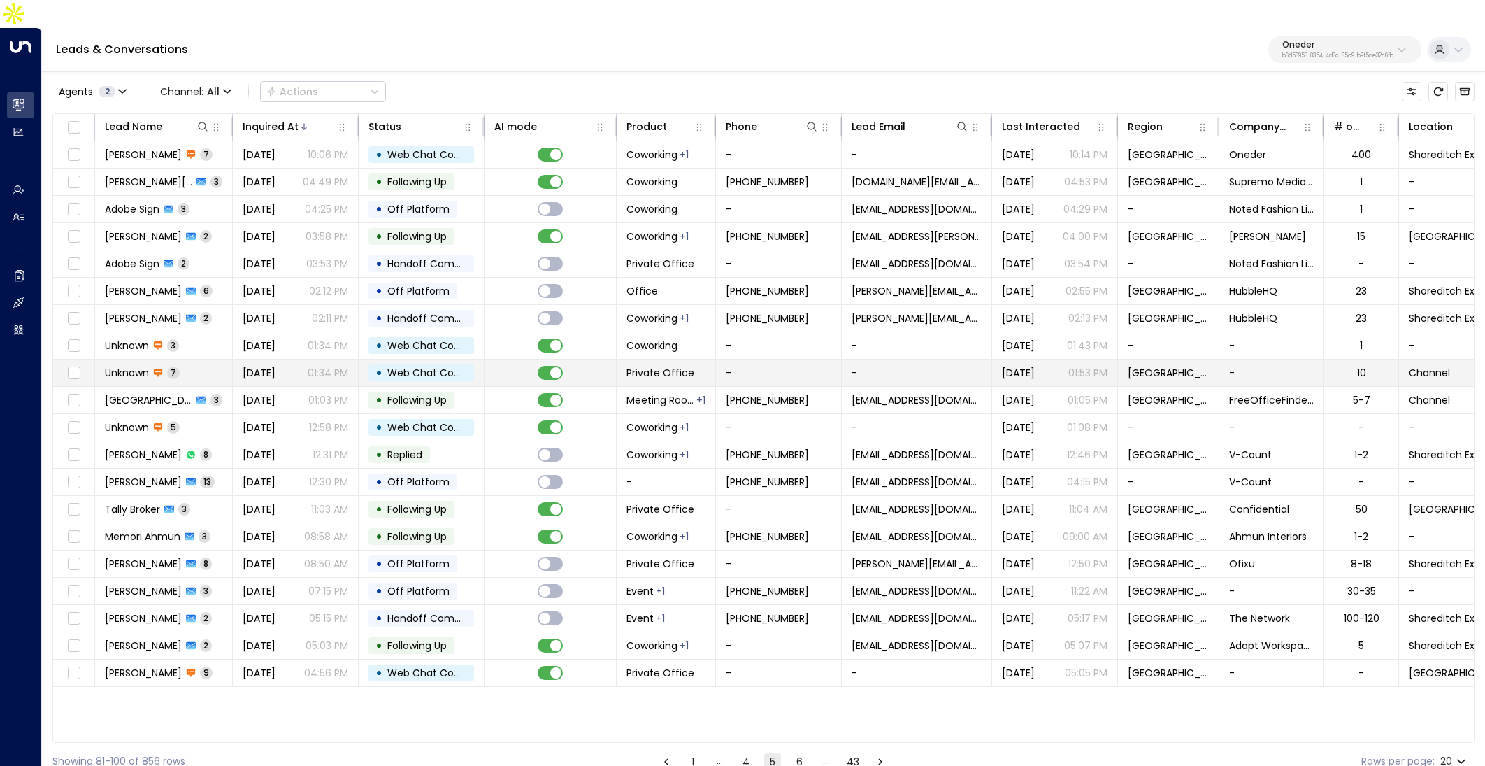
click at [276, 366] on span "[DATE]" at bounding box center [259, 373] width 33 height 14
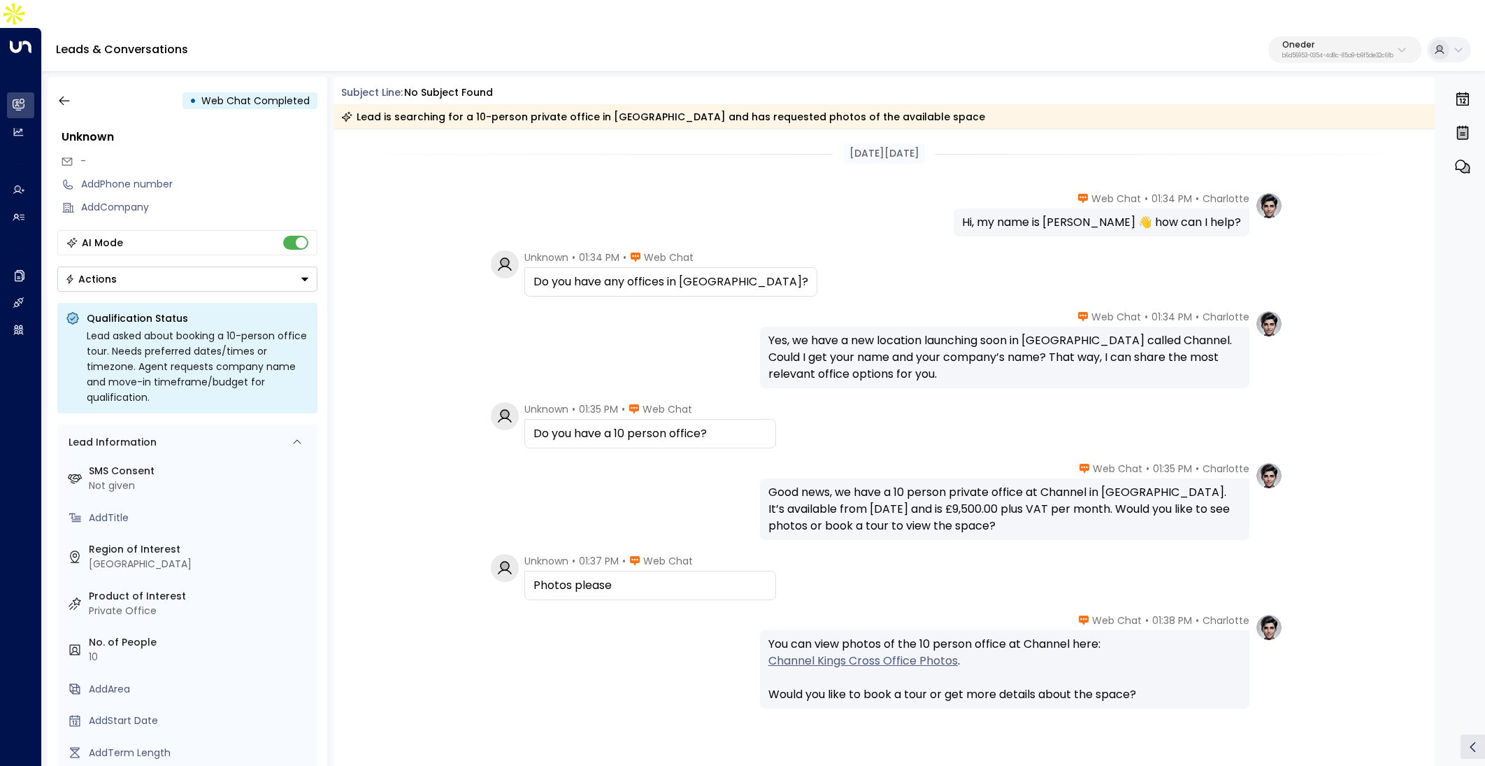
click at [50, 83] on div "• Web Chat Completed Unknown - Add Phone number Add Company AI Mode Actions Qua…" at bounding box center [188, 435] width 280 height 717
click at [54, 88] on button "button" at bounding box center [64, 100] width 25 height 25
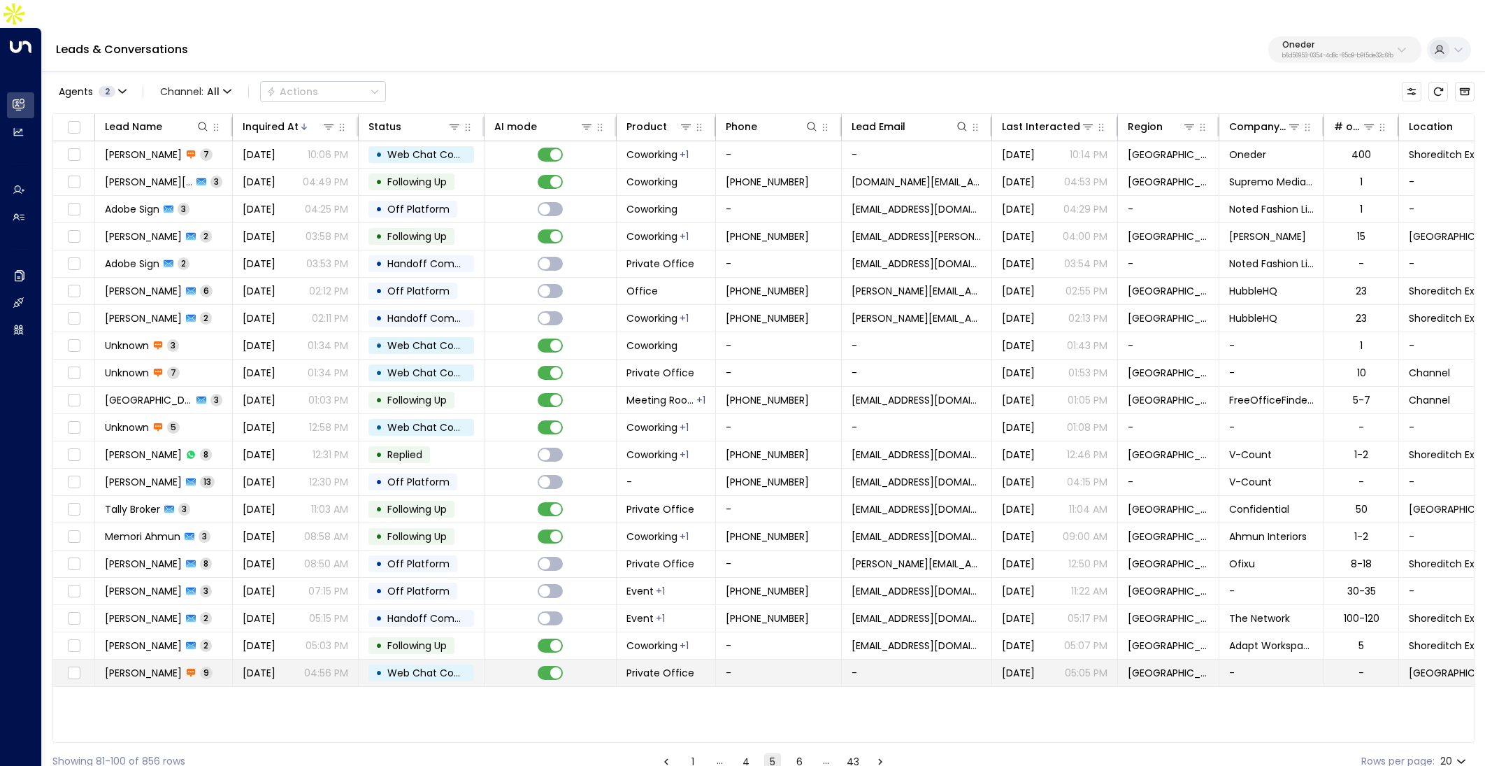
click at [231, 659] on td "[PERSON_NAME] 9" at bounding box center [164, 672] width 138 height 27
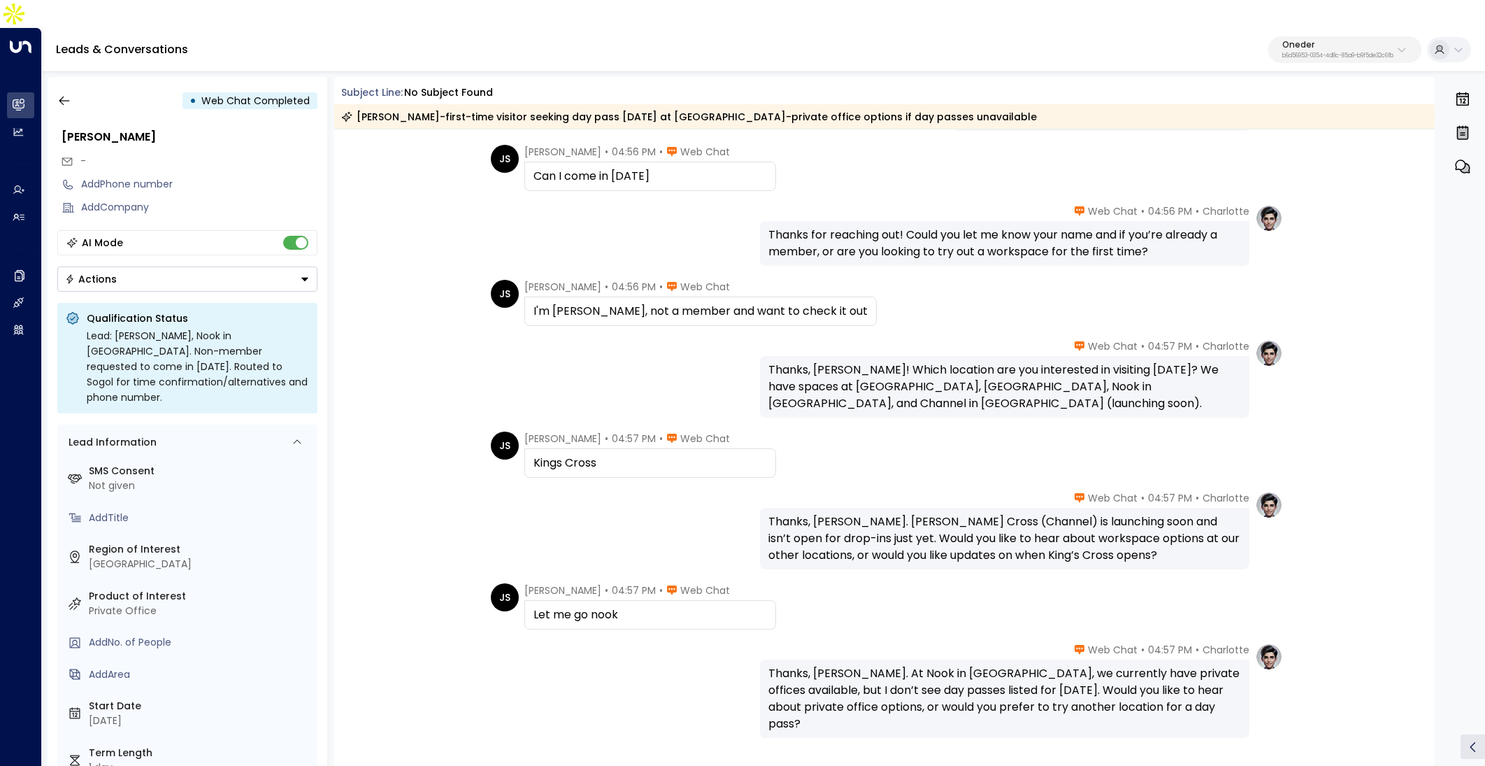
scroll to position [172, 0]
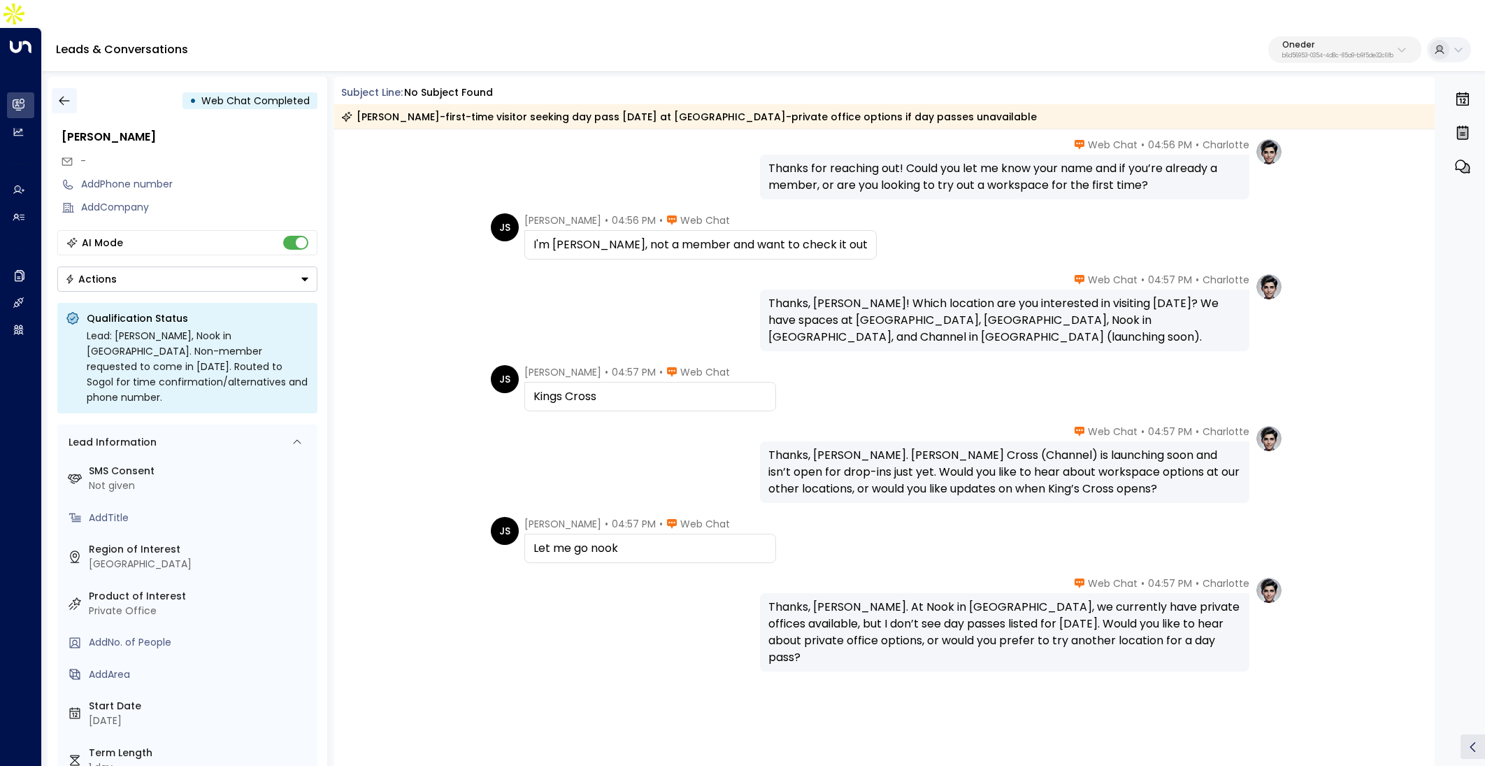
click at [71, 94] on icon "button" at bounding box center [64, 101] width 14 height 14
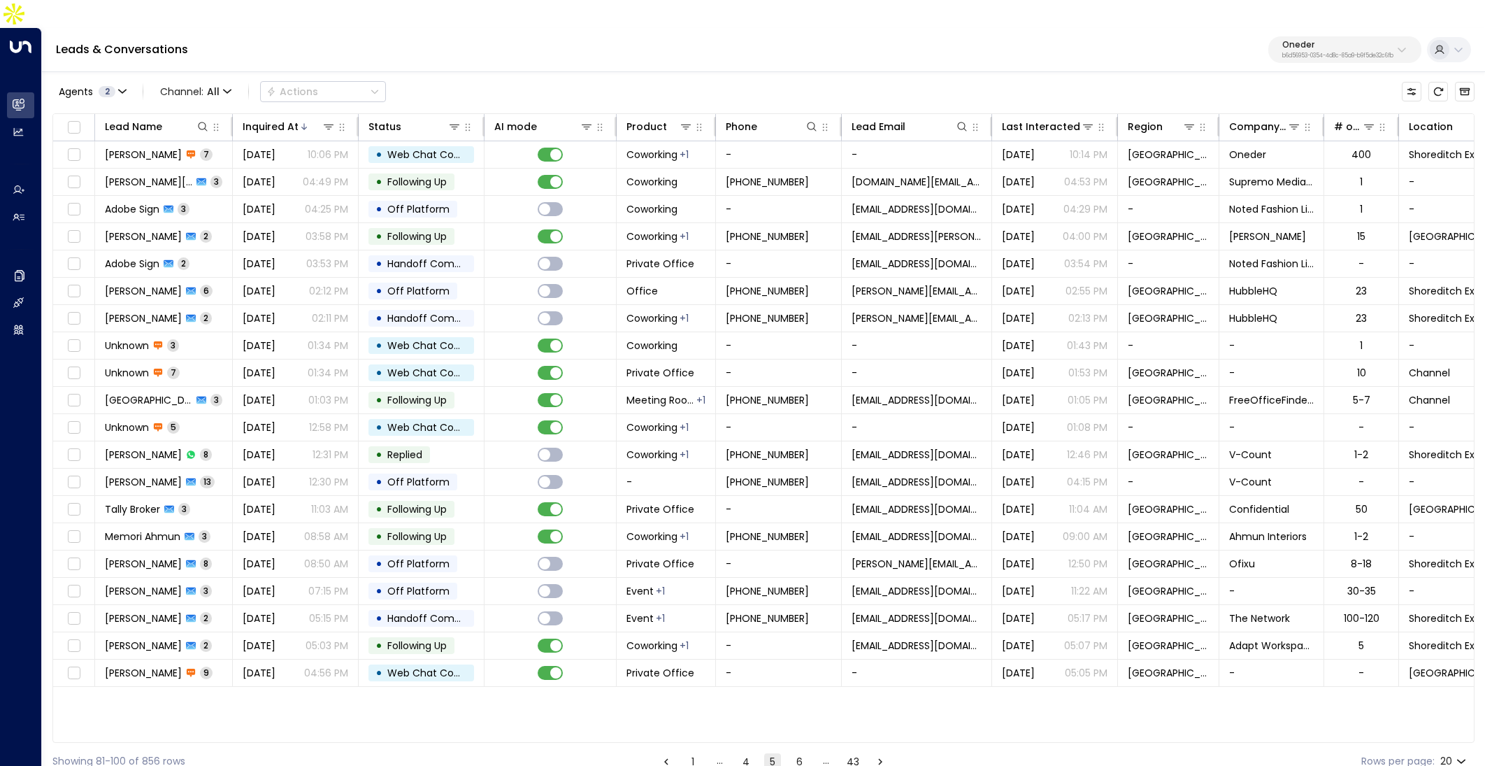
click at [806, 753] on button "6" at bounding box center [799, 761] width 17 height 17
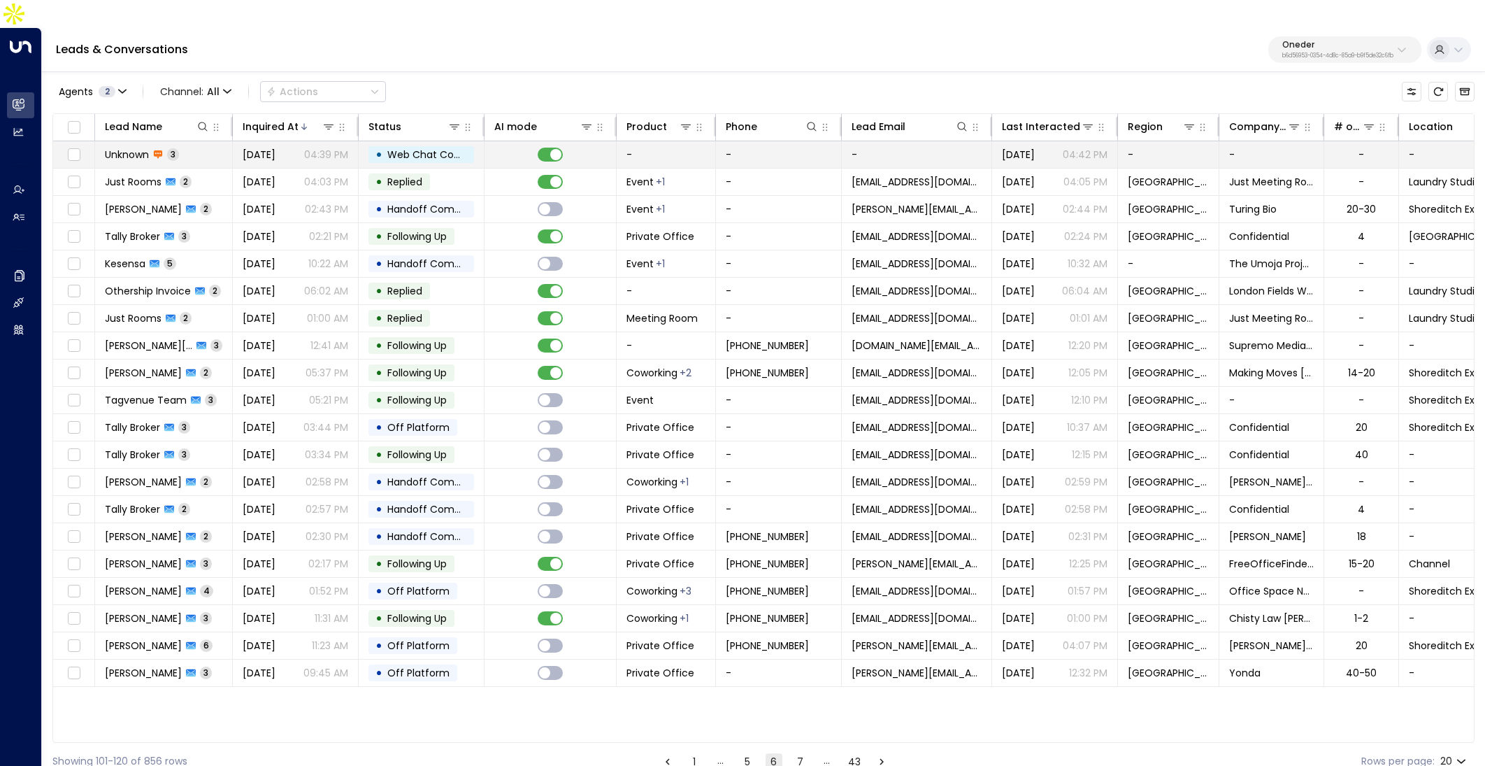
click at [342, 148] on p "04:39 PM" at bounding box center [326, 155] width 44 height 14
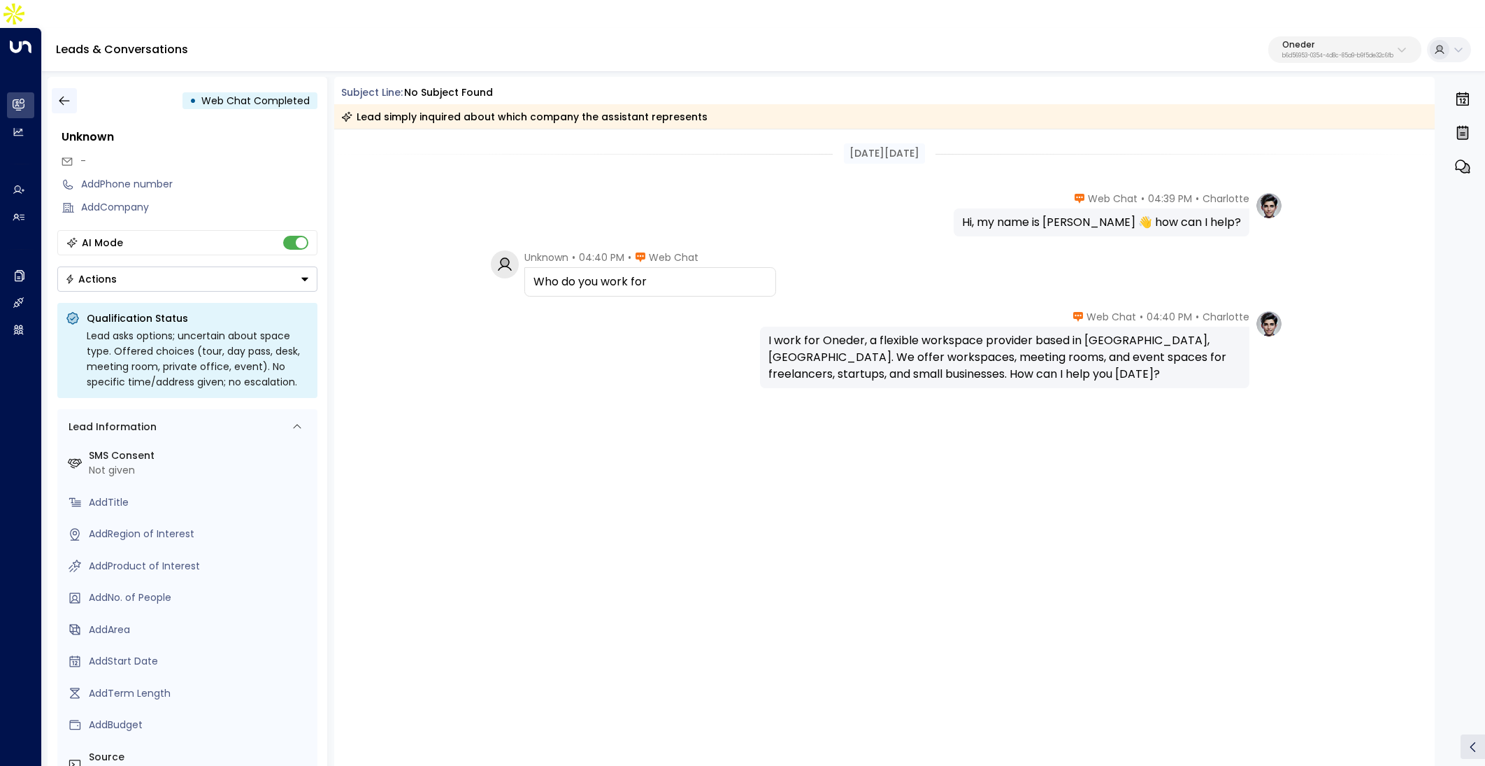
click at [75, 88] on button "button" at bounding box center [64, 100] width 25 height 25
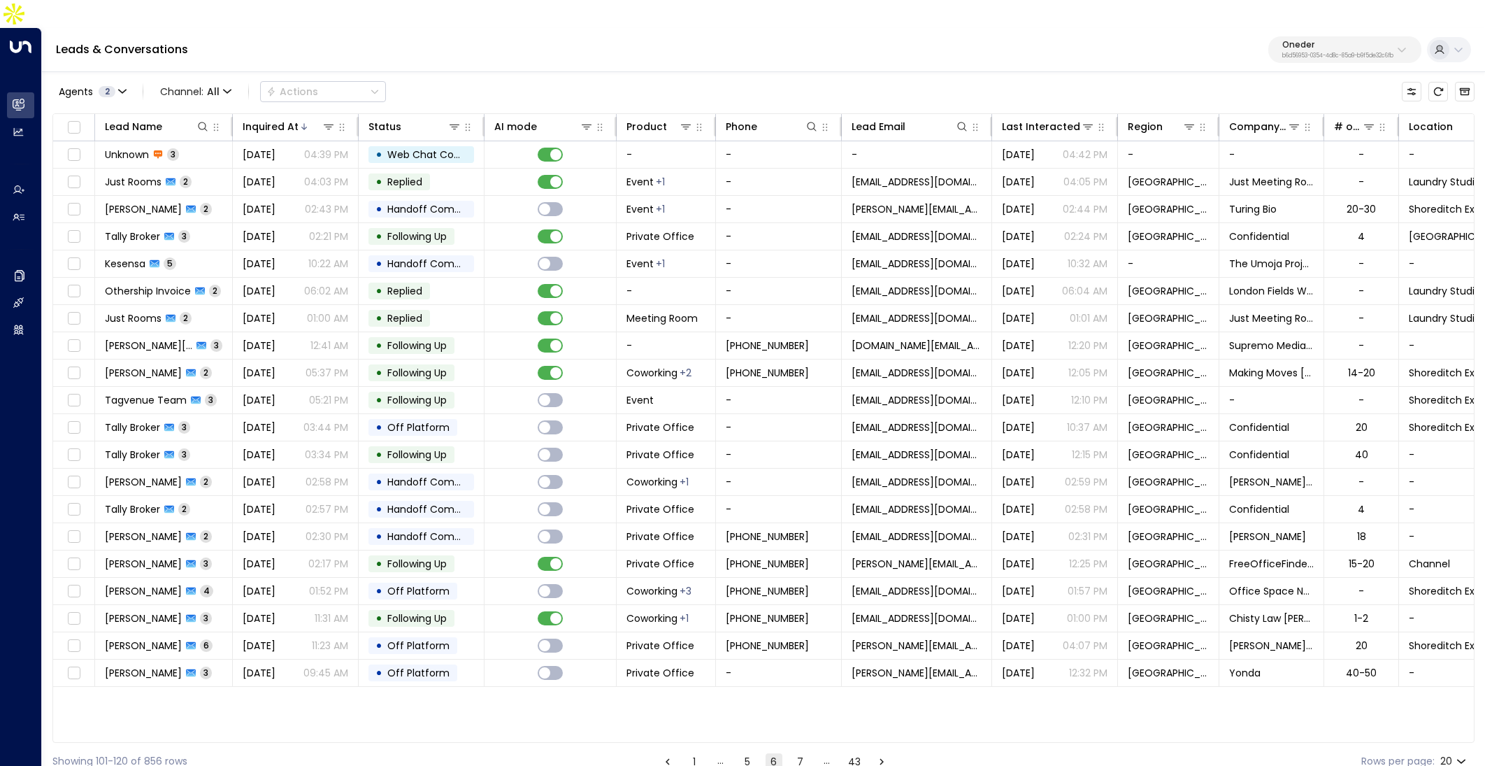
click at [799, 745] on div "Showing 101-120 of 856 rows 1 … 5 6 7 … 43 Rows per page: 20 **" at bounding box center [763, 761] width 1422 height 37
click at [799, 753] on button "7" at bounding box center [800, 761] width 17 height 17
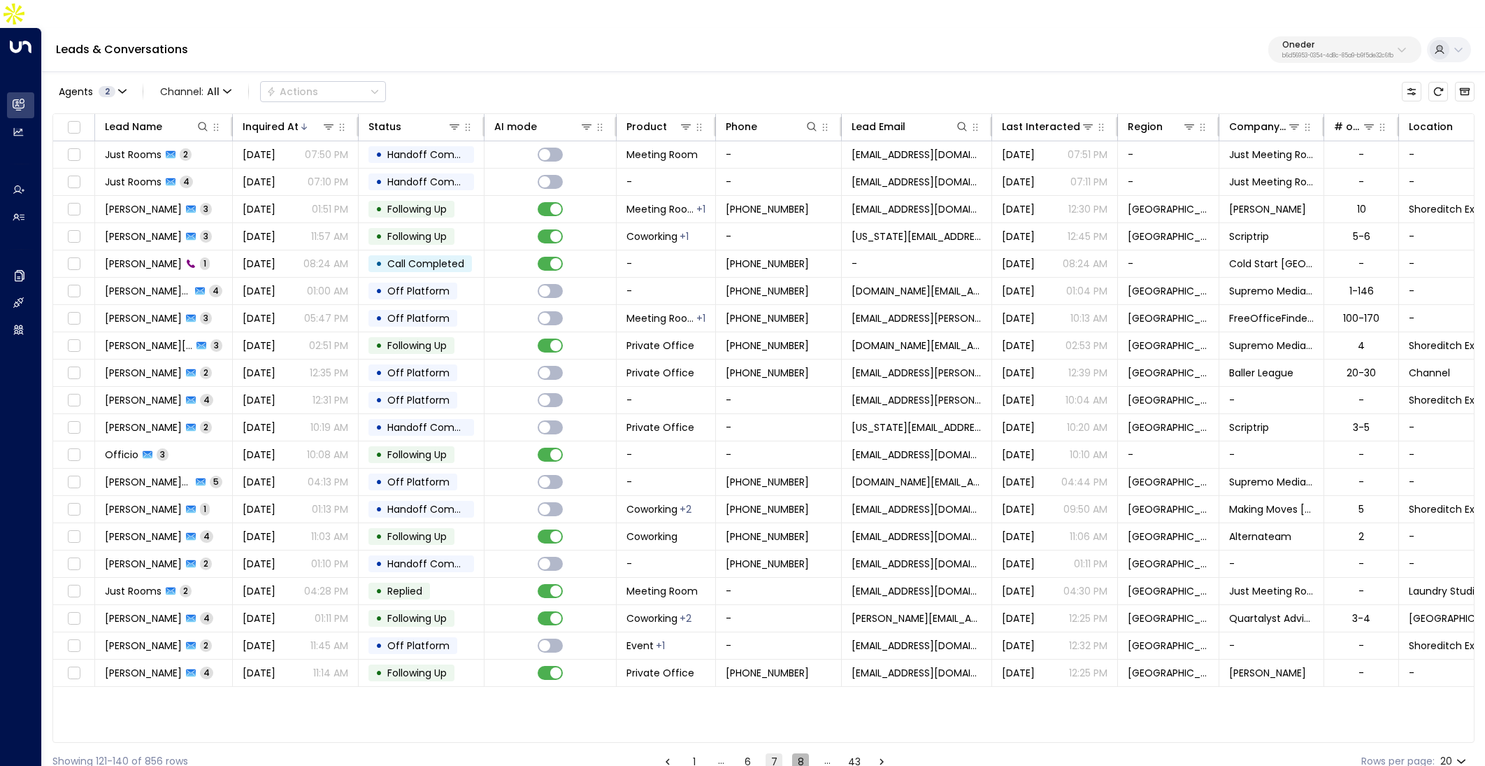
click at [802, 753] on button "8" at bounding box center [800, 761] width 17 height 17
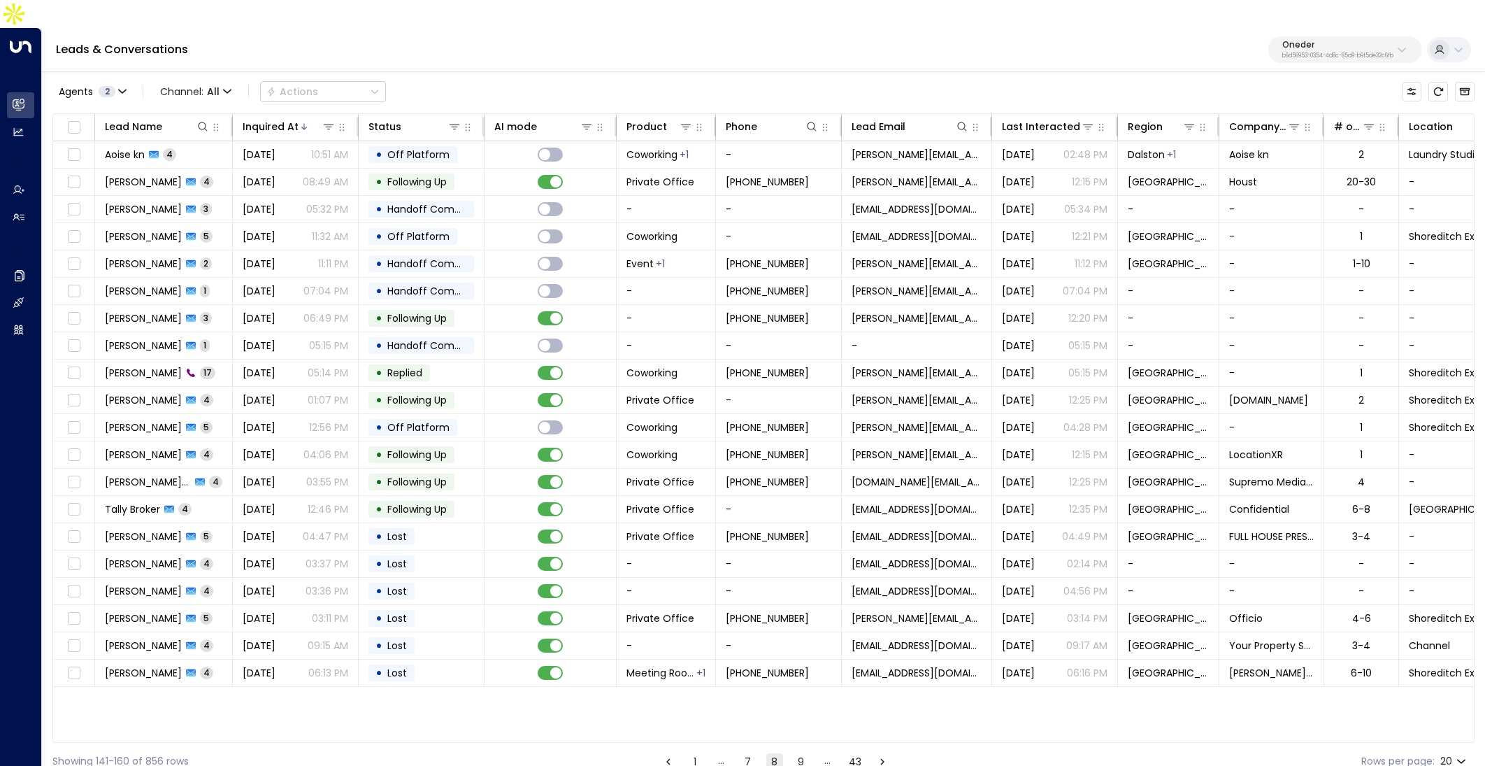
click at [804, 753] on button "9" at bounding box center [801, 761] width 17 height 17
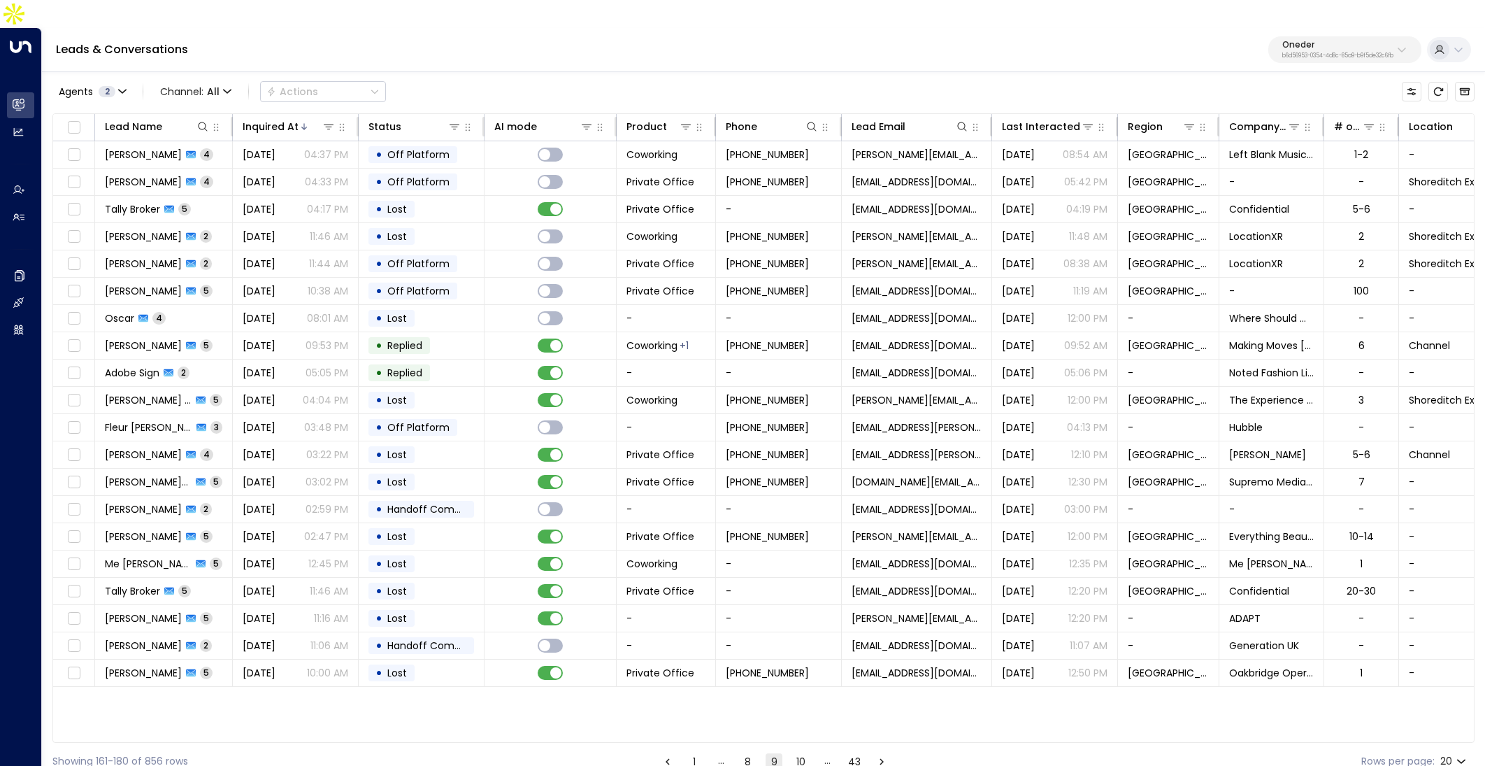
click at [1332, 40] on div "Leads & Conversations Oneder b6d56953-0354-4d8c-85a9-b9f5de32c6fb" at bounding box center [763, 50] width 1443 height 44
click at [1318, 53] on p "b6d56953-0354-4d8c-85a9-b9f5de32c6fb" at bounding box center [1338, 56] width 111 height 6
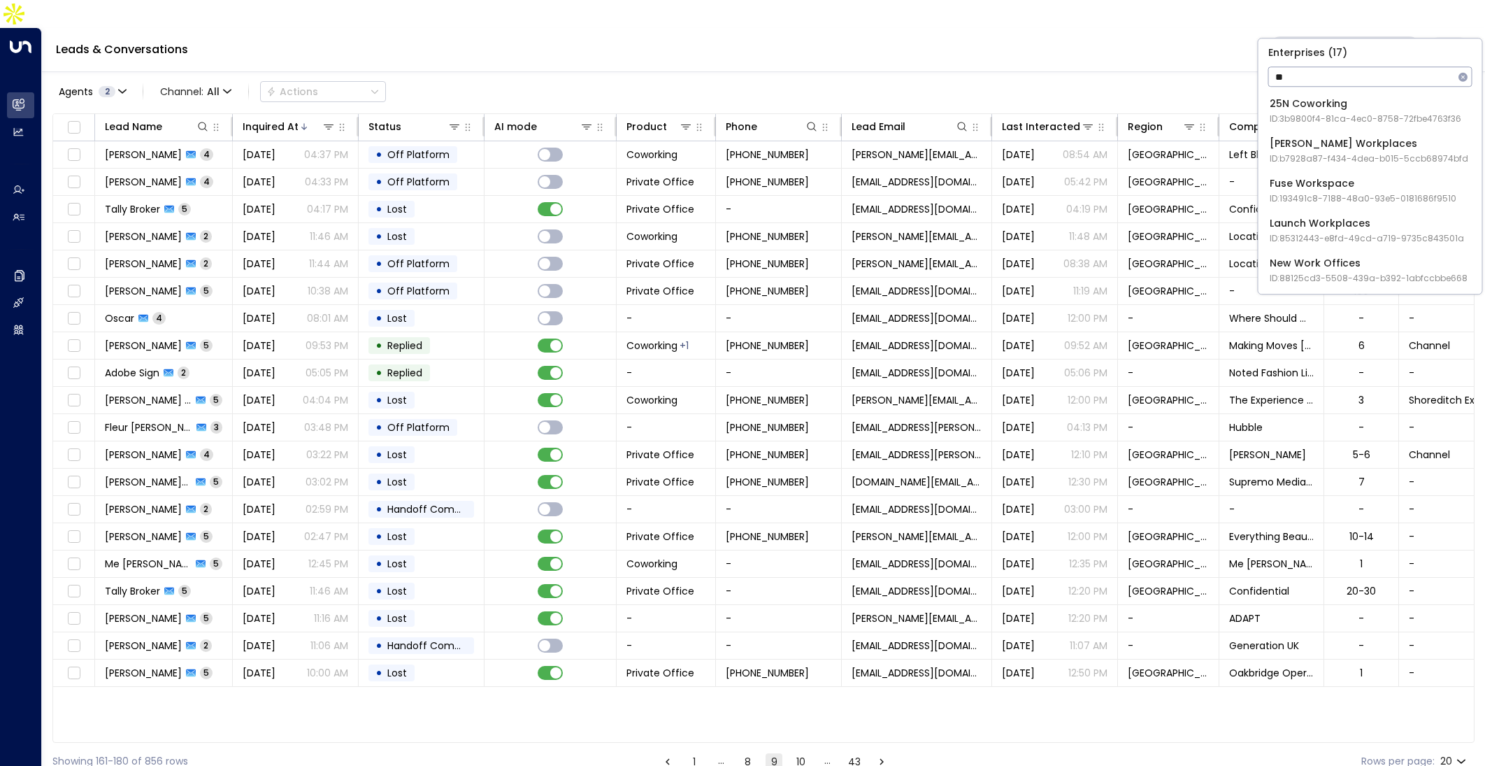
type input "*"
click at [1319, 78] on input "*********" at bounding box center [1362, 77] width 186 height 26
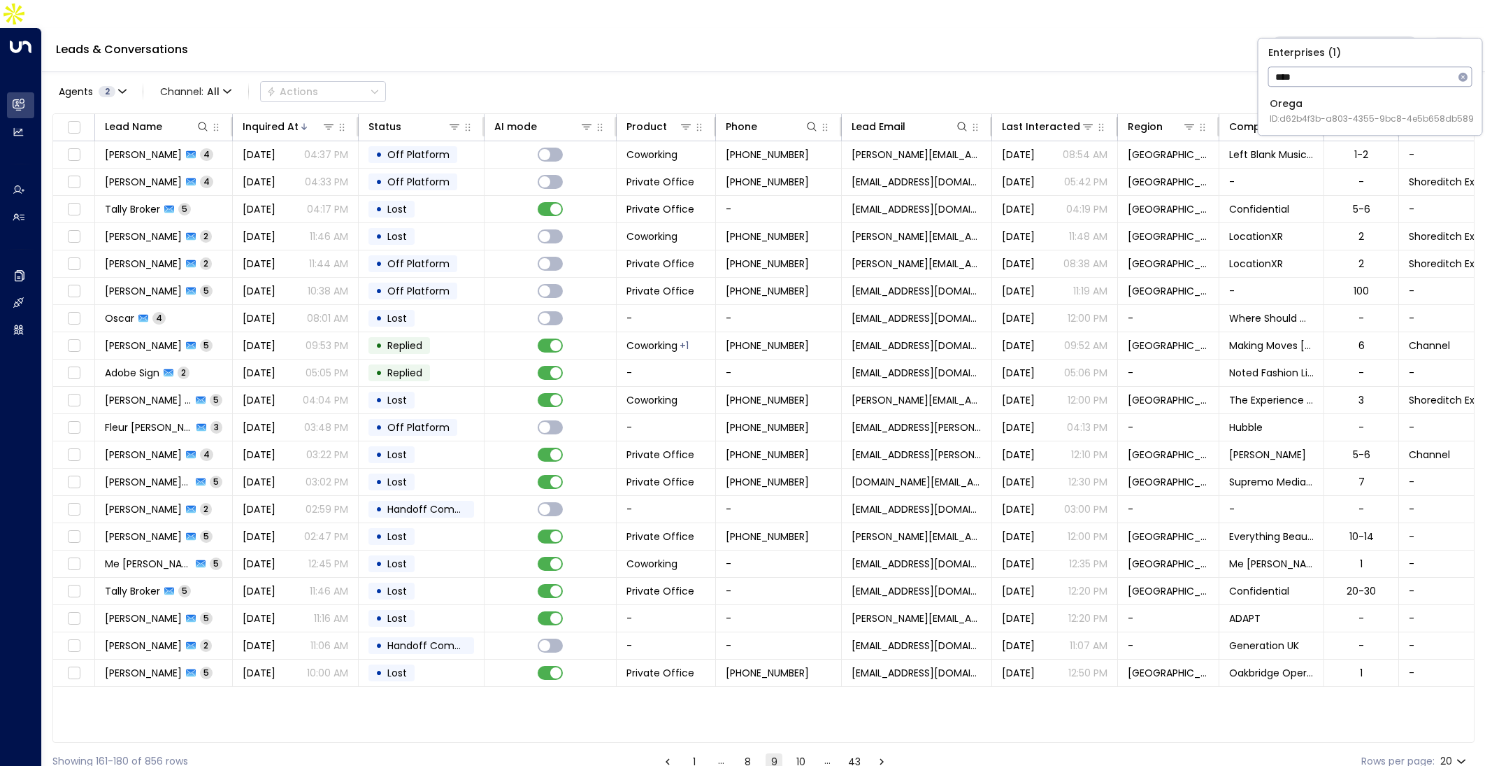
type input "****"
click at [1308, 99] on div "Orega ID: d62b4f3b-a803-4355-9bc8-4e5b658db589" at bounding box center [1372, 111] width 204 height 29
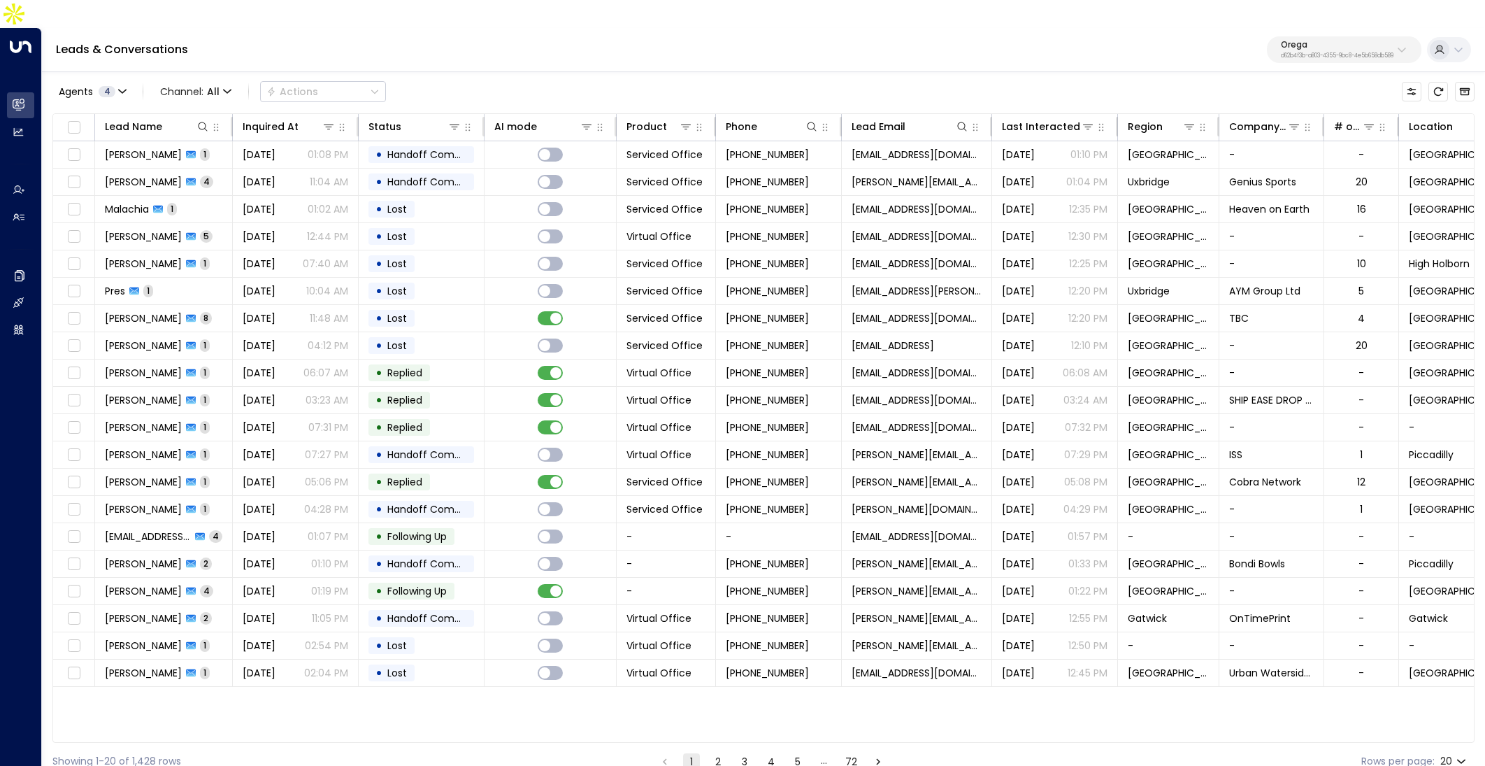
click at [1296, 53] on p "d62b4f3b-a803-4355-9bc8-4e5b658db589" at bounding box center [1337, 56] width 113 height 6
